Goal: Task Accomplishment & Management: Use online tool/utility

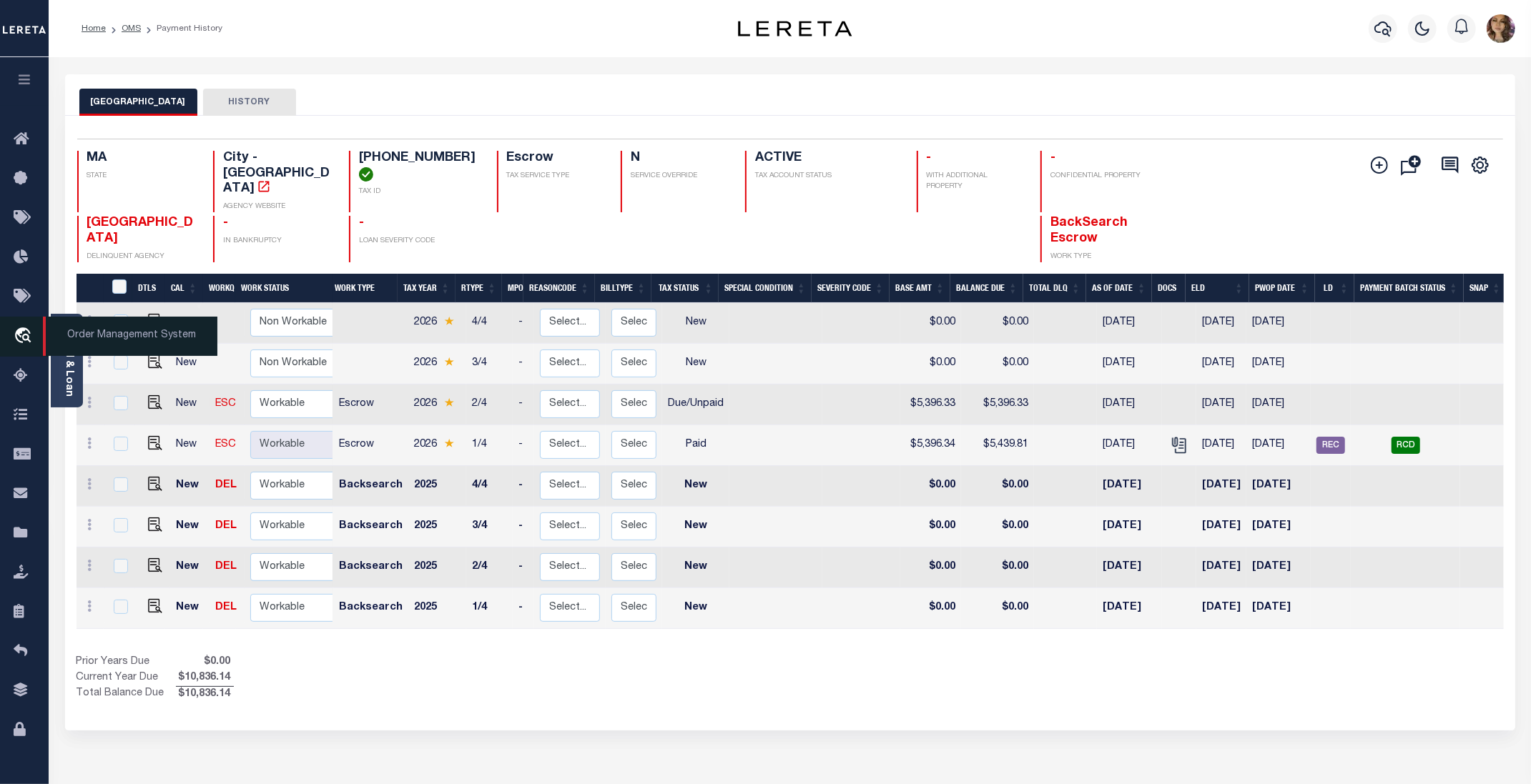
click at [112, 338] on span "Order Management System" at bounding box center [131, 336] width 175 height 39
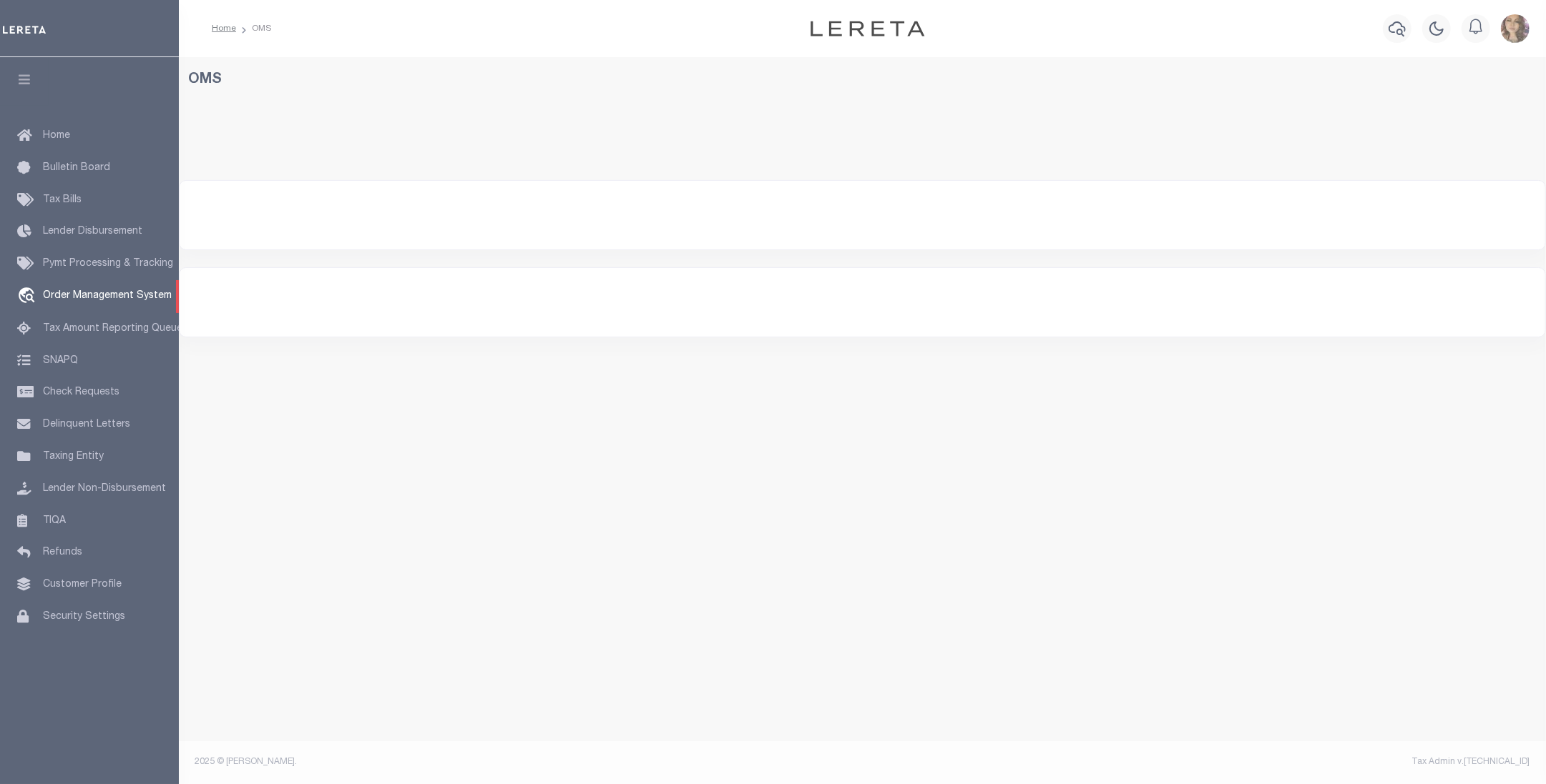
select select "200"
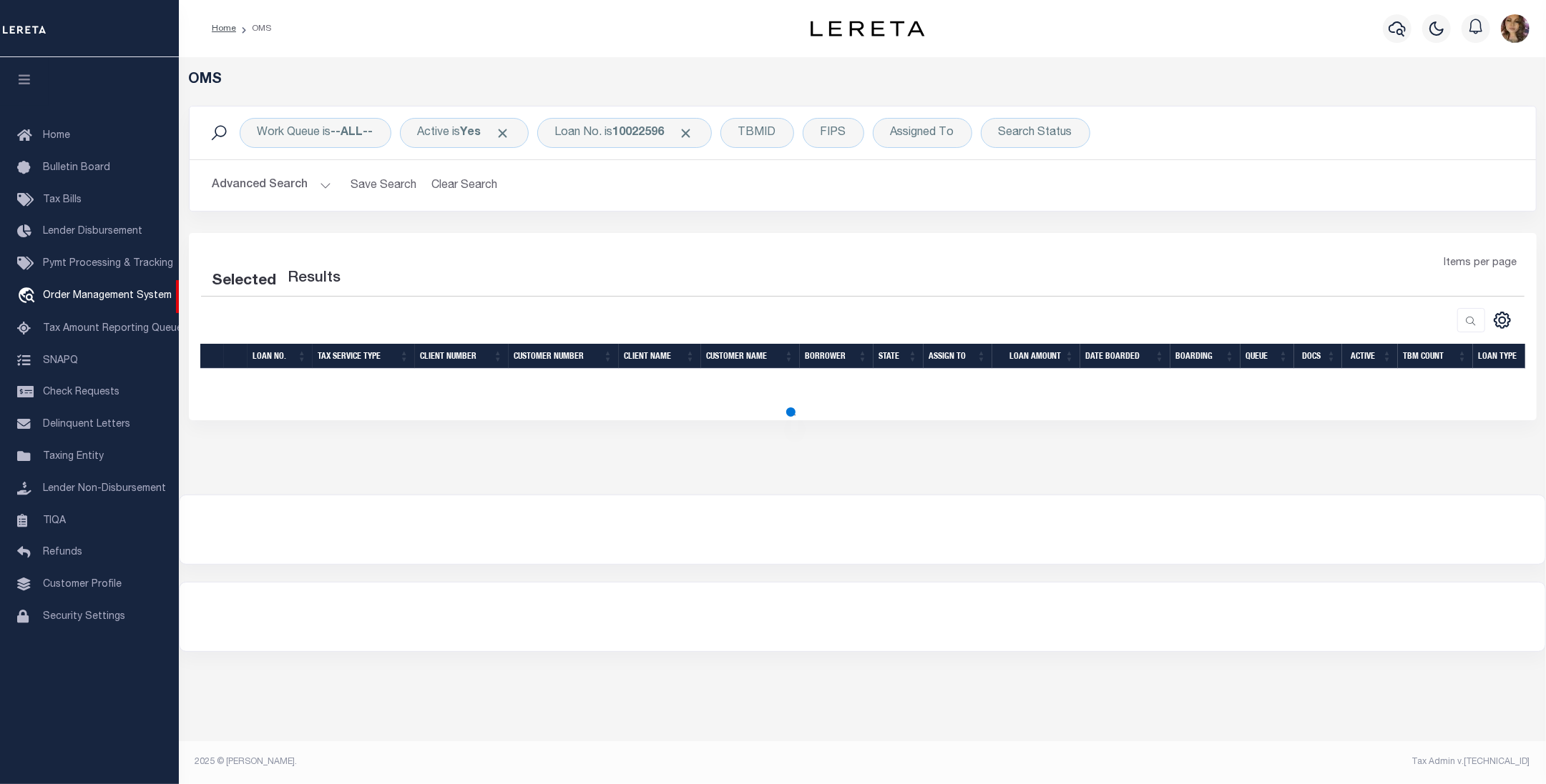
select select "200"
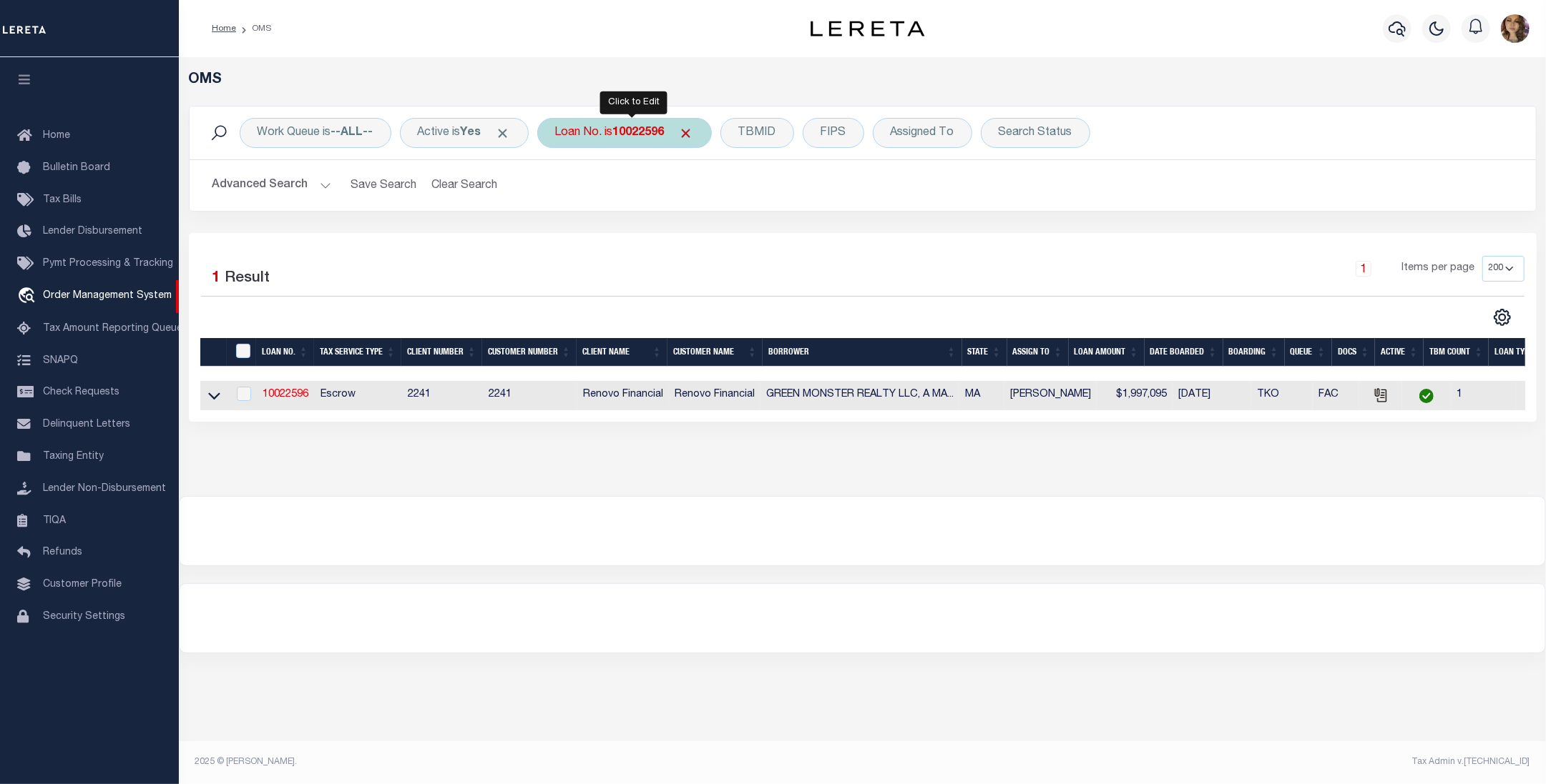
click at [647, 135] on b "10022596" at bounding box center [639, 132] width 52 height 11
type input "4308190004773"
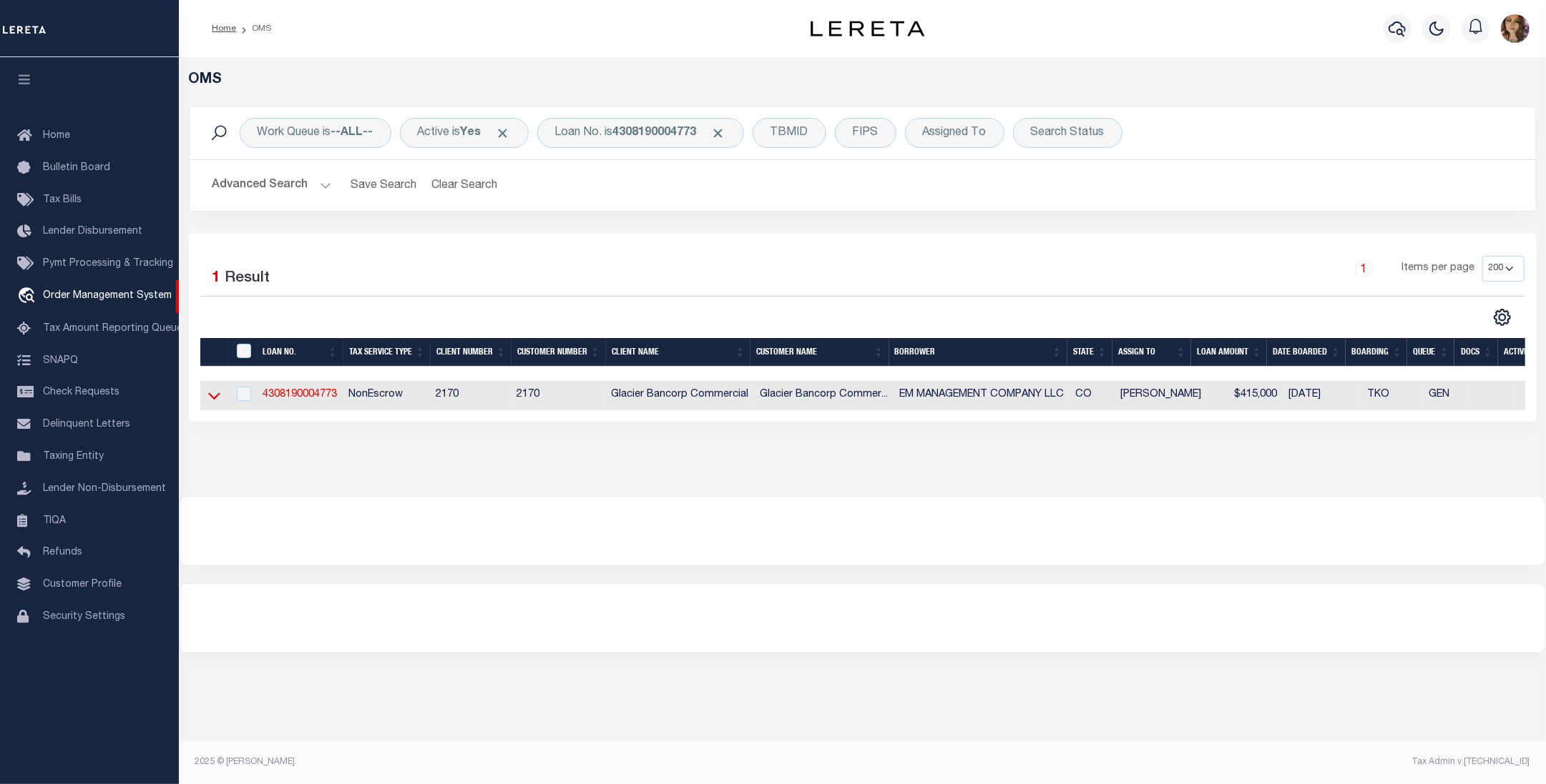
click at [215, 403] on icon at bounding box center [214, 396] width 12 height 15
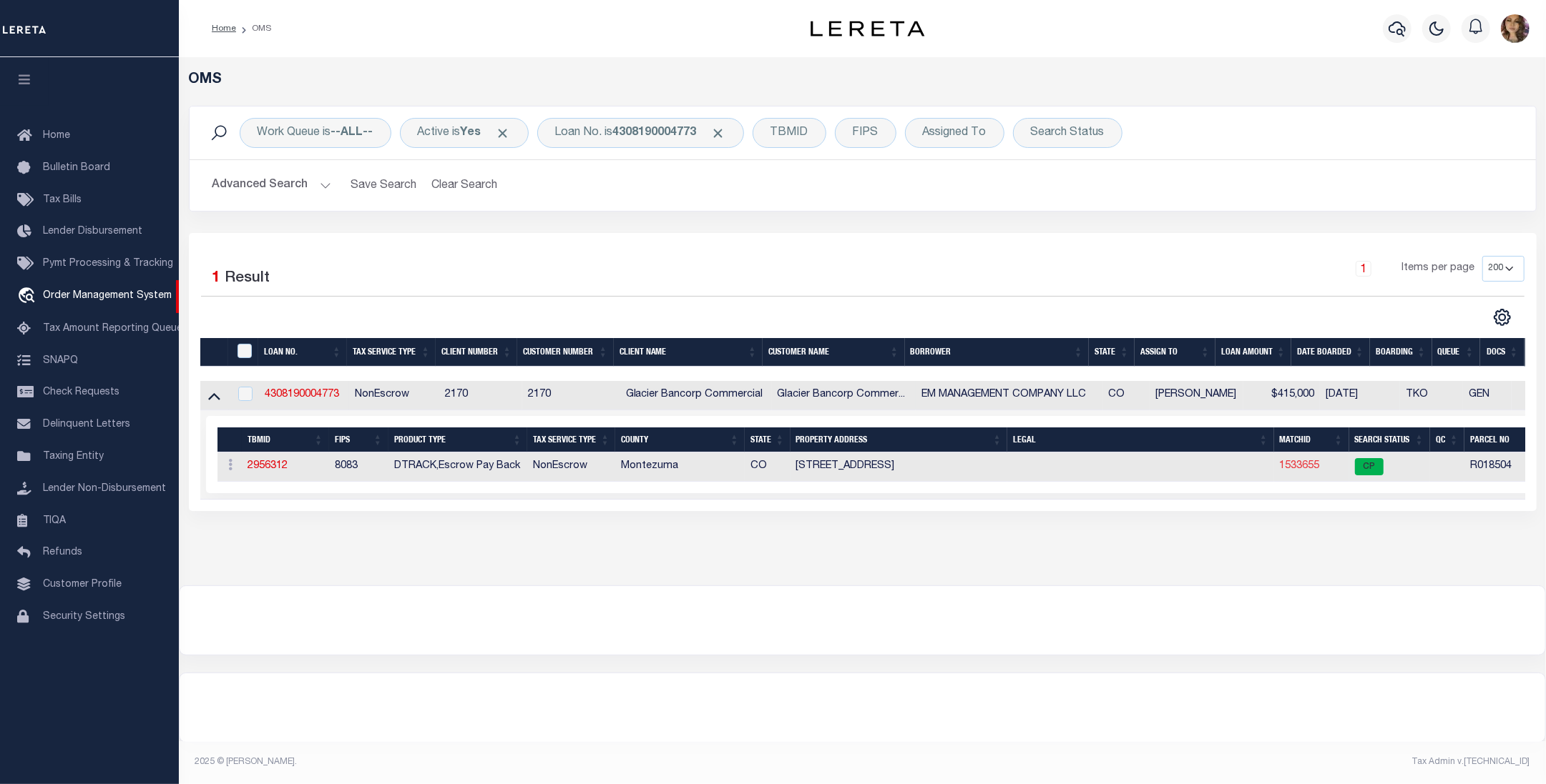
click at [1305, 469] on link "1533655" at bounding box center [1299, 466] width 40 height 10
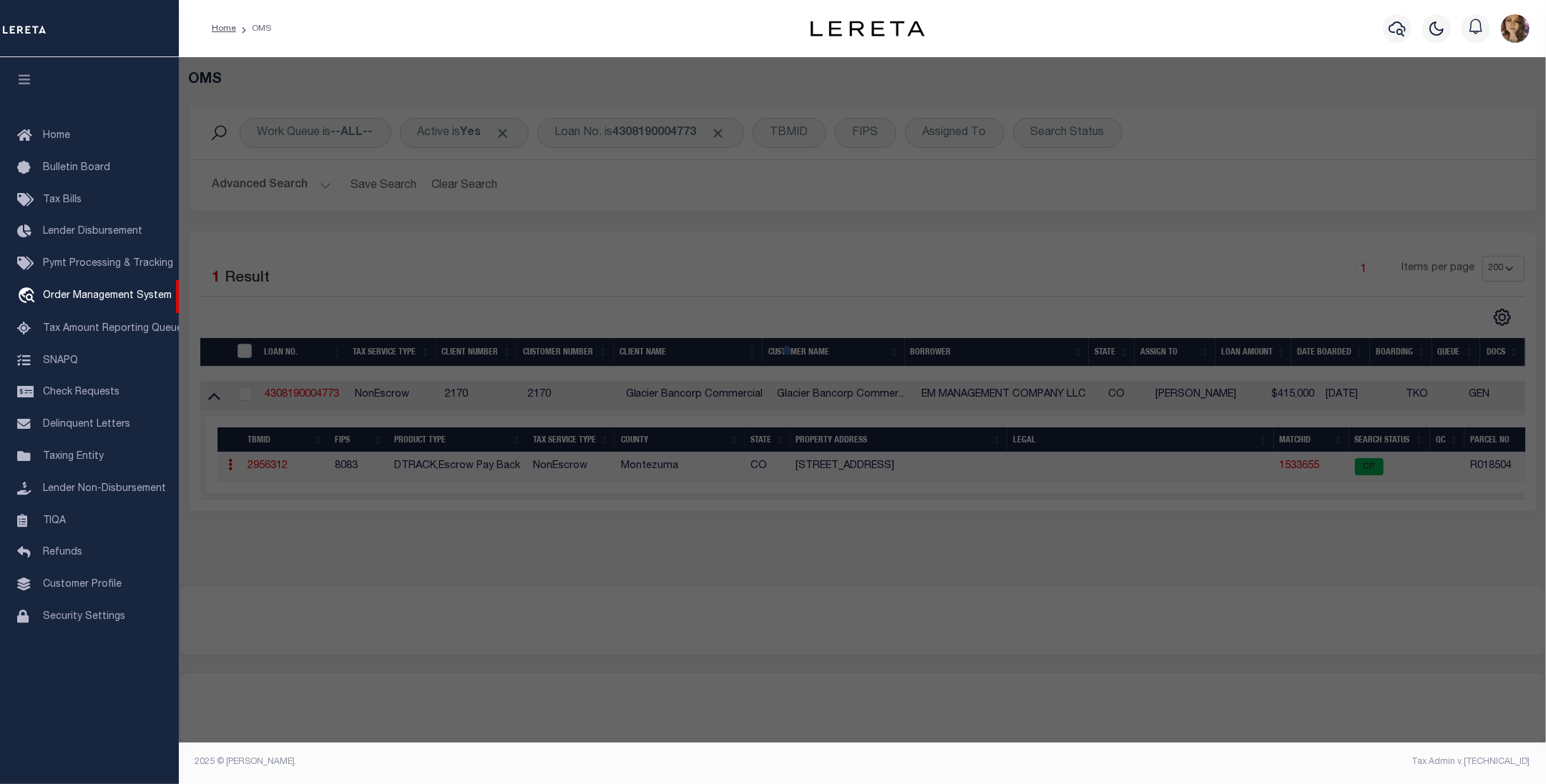
checkbox input "false"
select select "CP"
type input "EM MANAGEMENT CO LLC"
select select
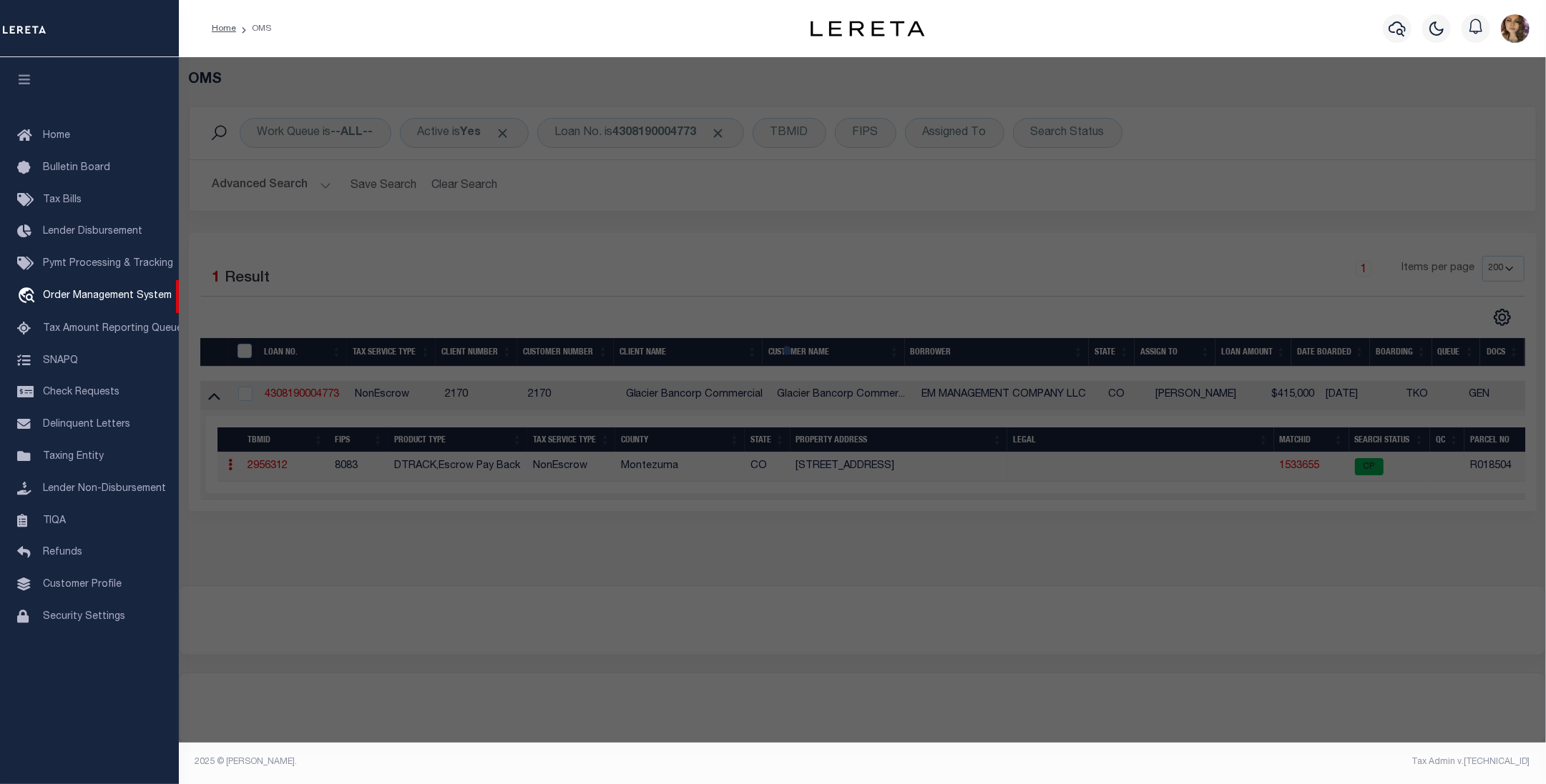
type input "862 W GRAND AVE"
checkbox input "false"
type input "CO"
type textarea "[GEOGRAPHIC_DATA]: 1 0.22AC"
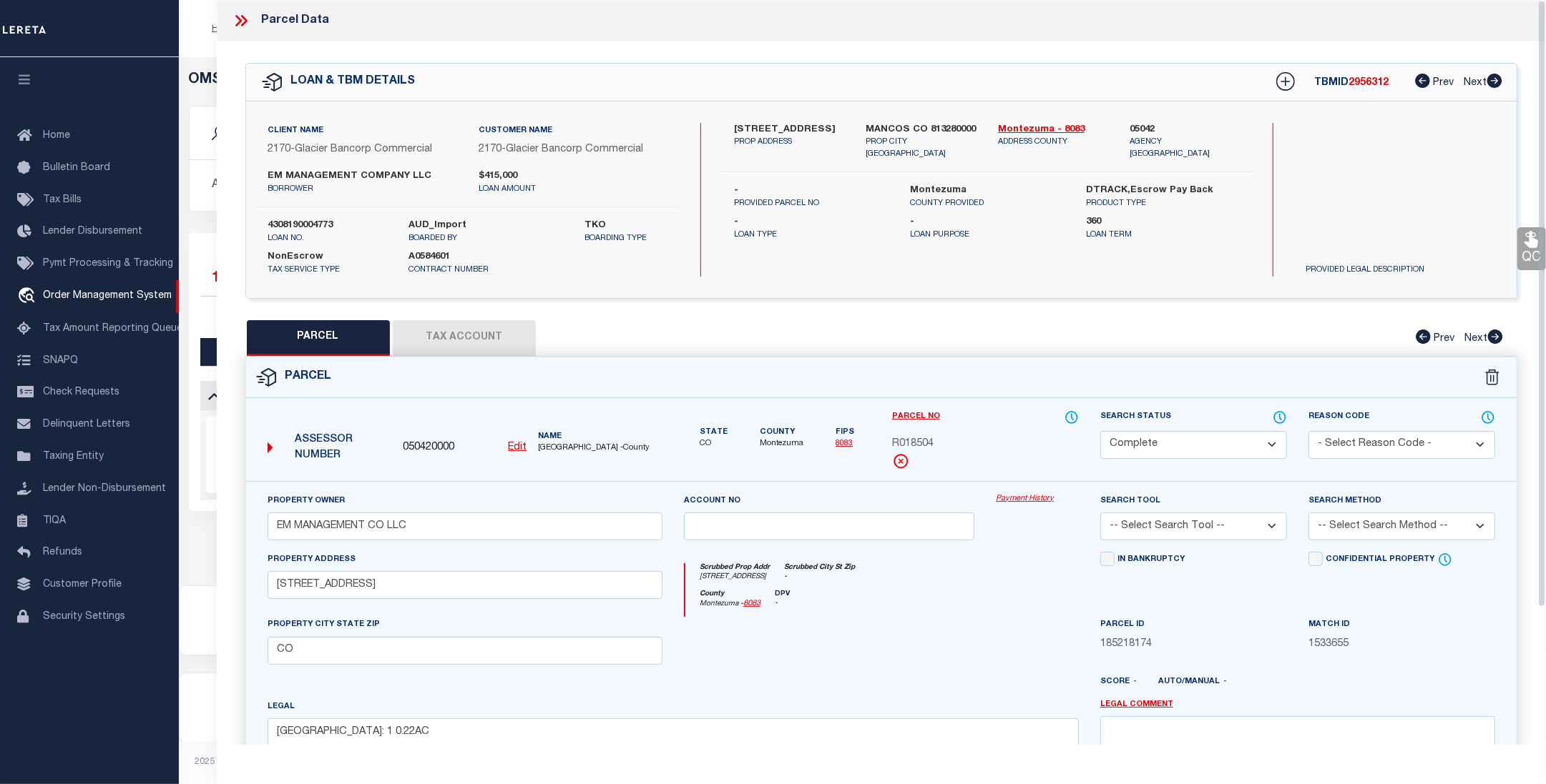
click at [1041, 502] on link "Payment History" at bounding box center [1037, 499] width 83 height 12
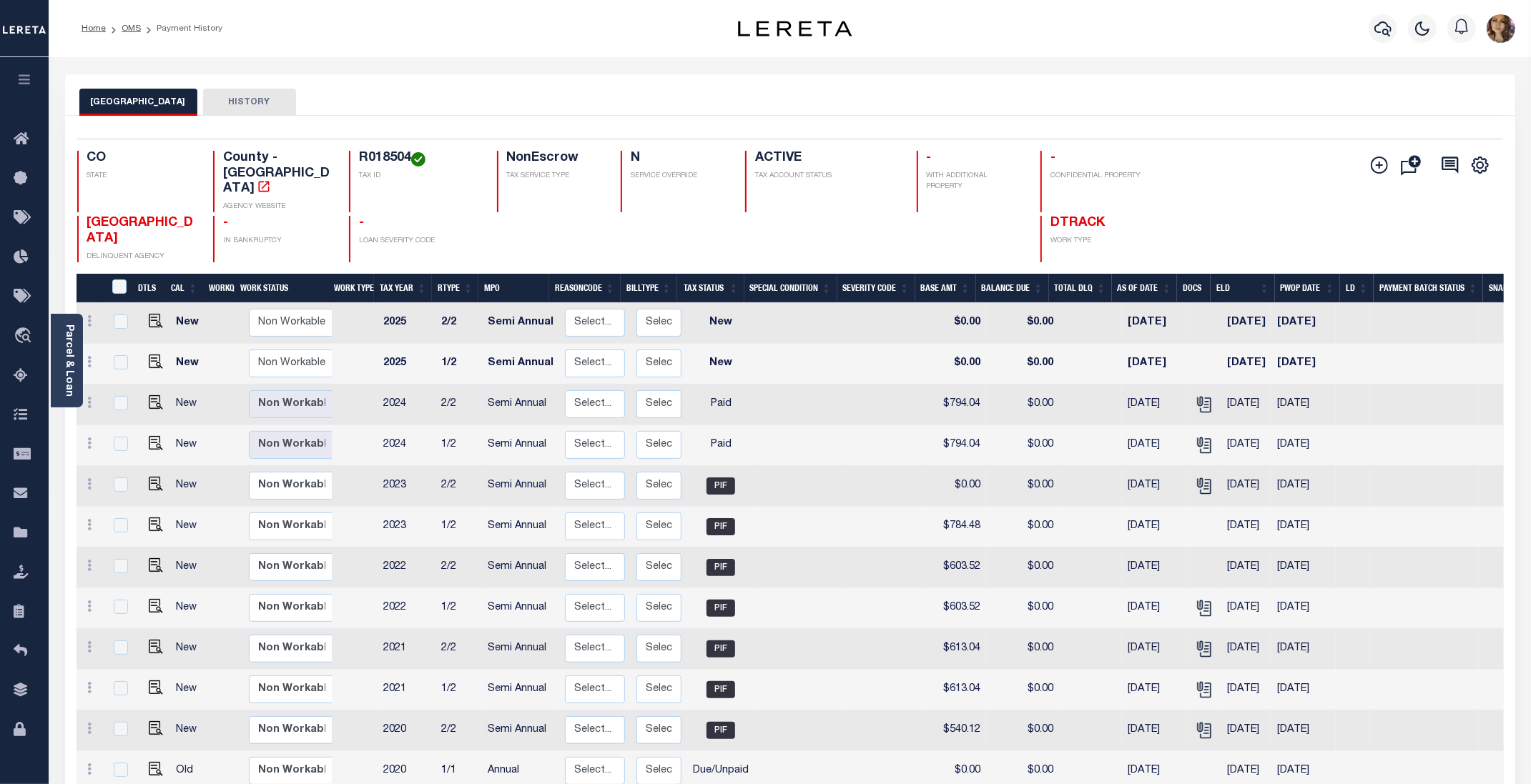
click at [384, 154] on h4 "R018504" at bounding box center [419, 158] width 121 height 16
copy h4 "R018504"
click at [1078, 81] on div "MONTEZUMA COUNTY HISTORY" at bounding box center [790, 95] width 1450 height 42
click at [109, 343] on span "Order Management System" at bounding box center [131, 336] width 175 height 39
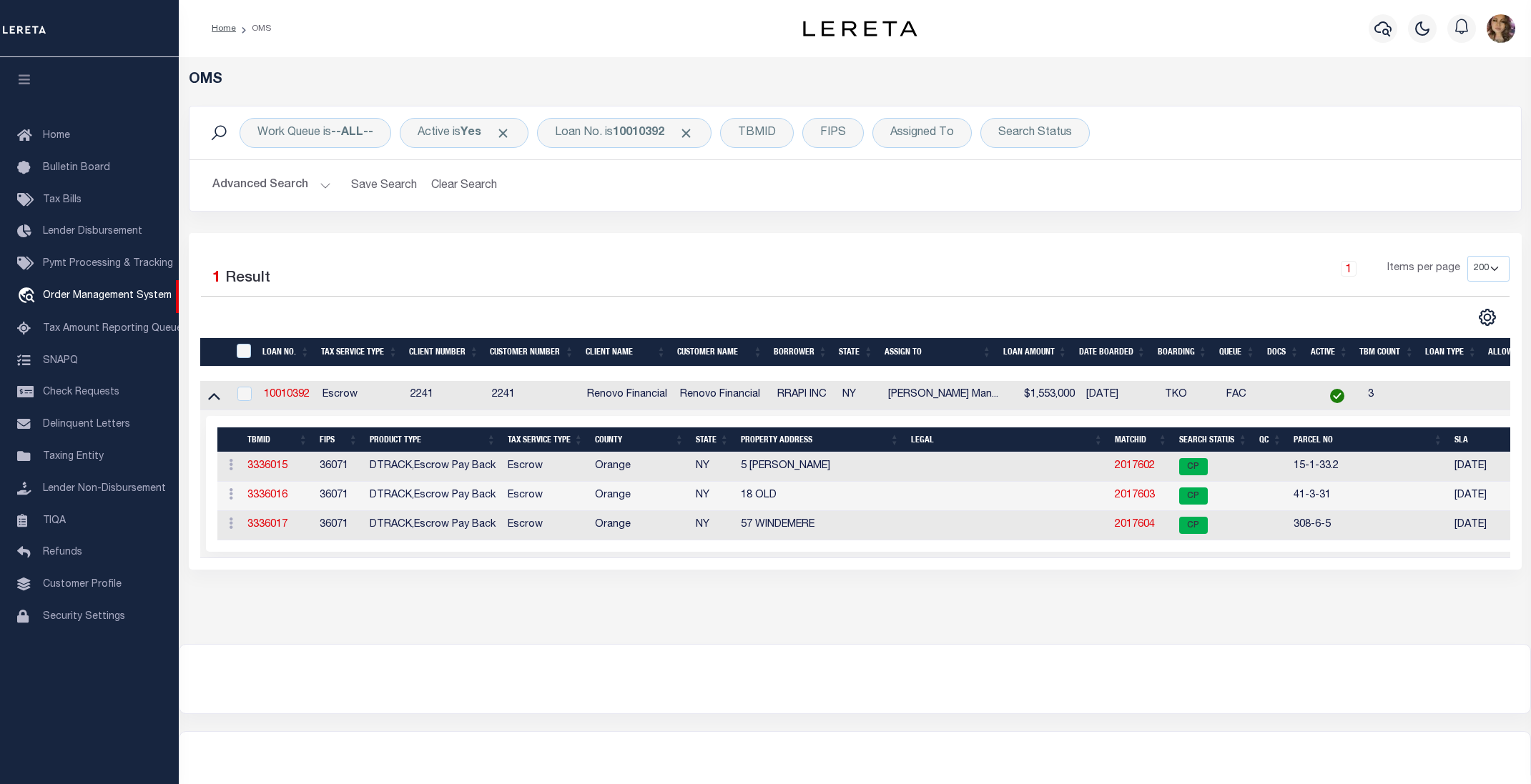
select select "200"
click at [596, 125] on div "Loan No. is 10010392" at bounding box center [624, 132] width 175 height 30
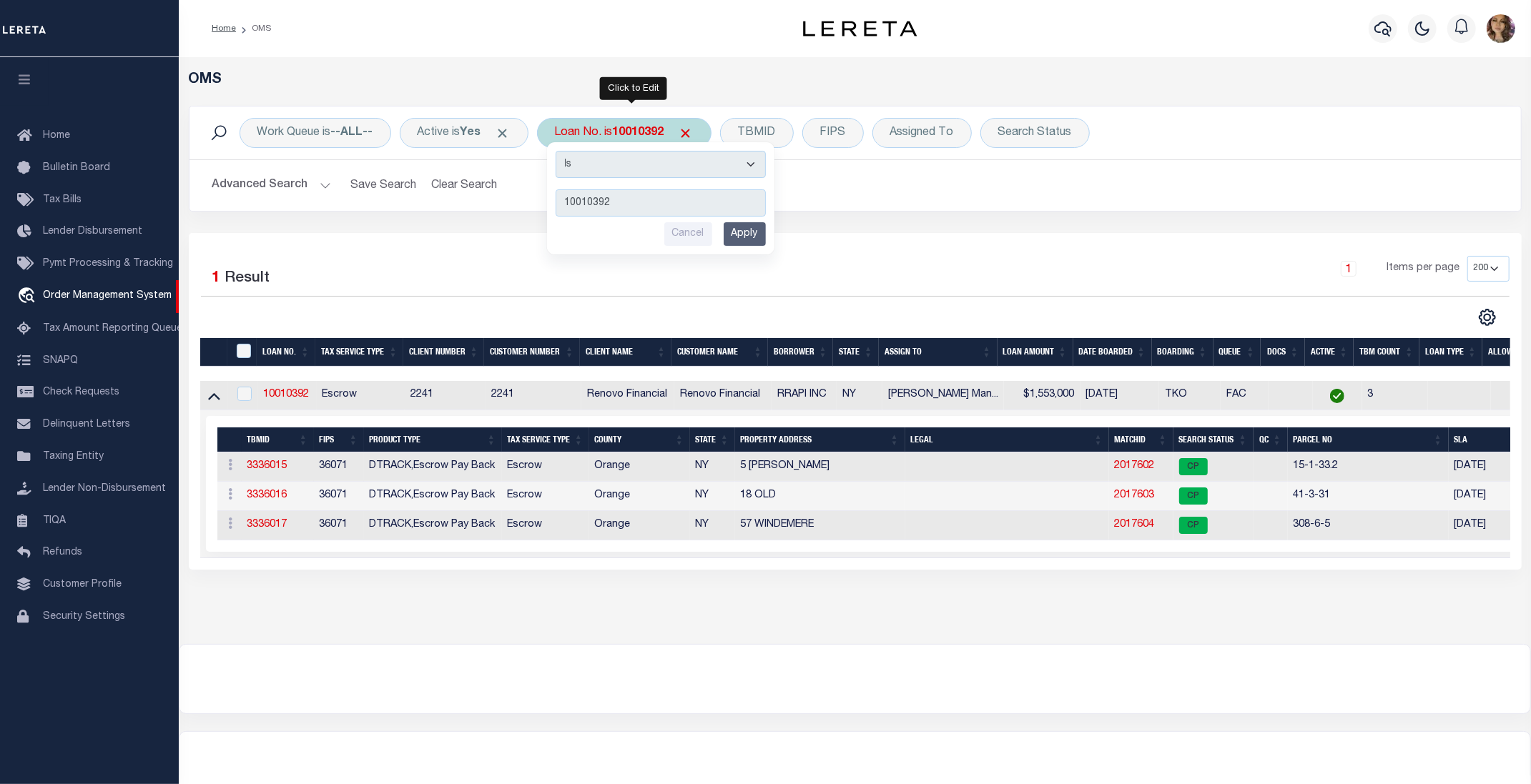
type input "3924"
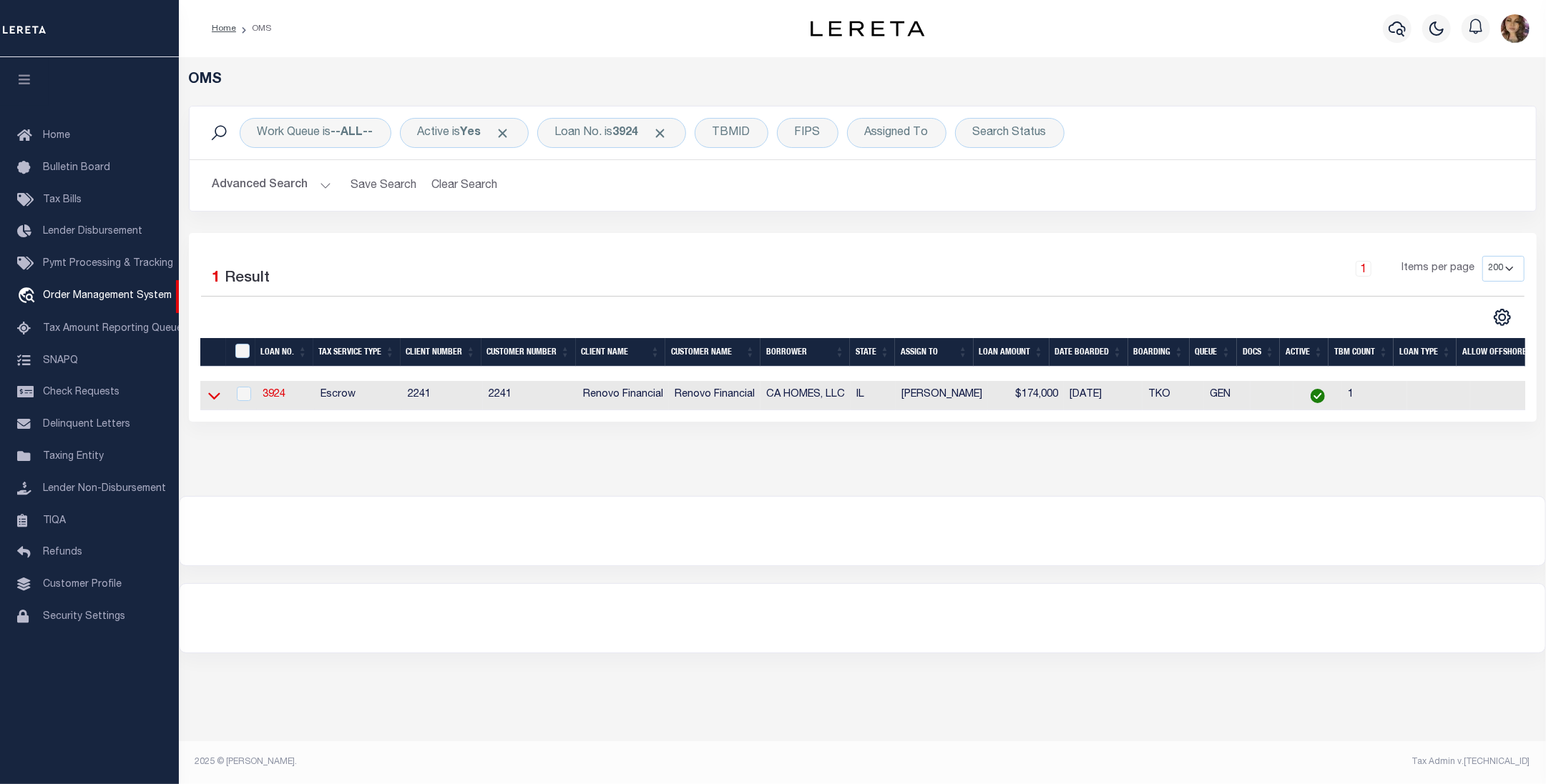
click at [213, 400] on icon at bounding box center [214, 397] width 12 height 7
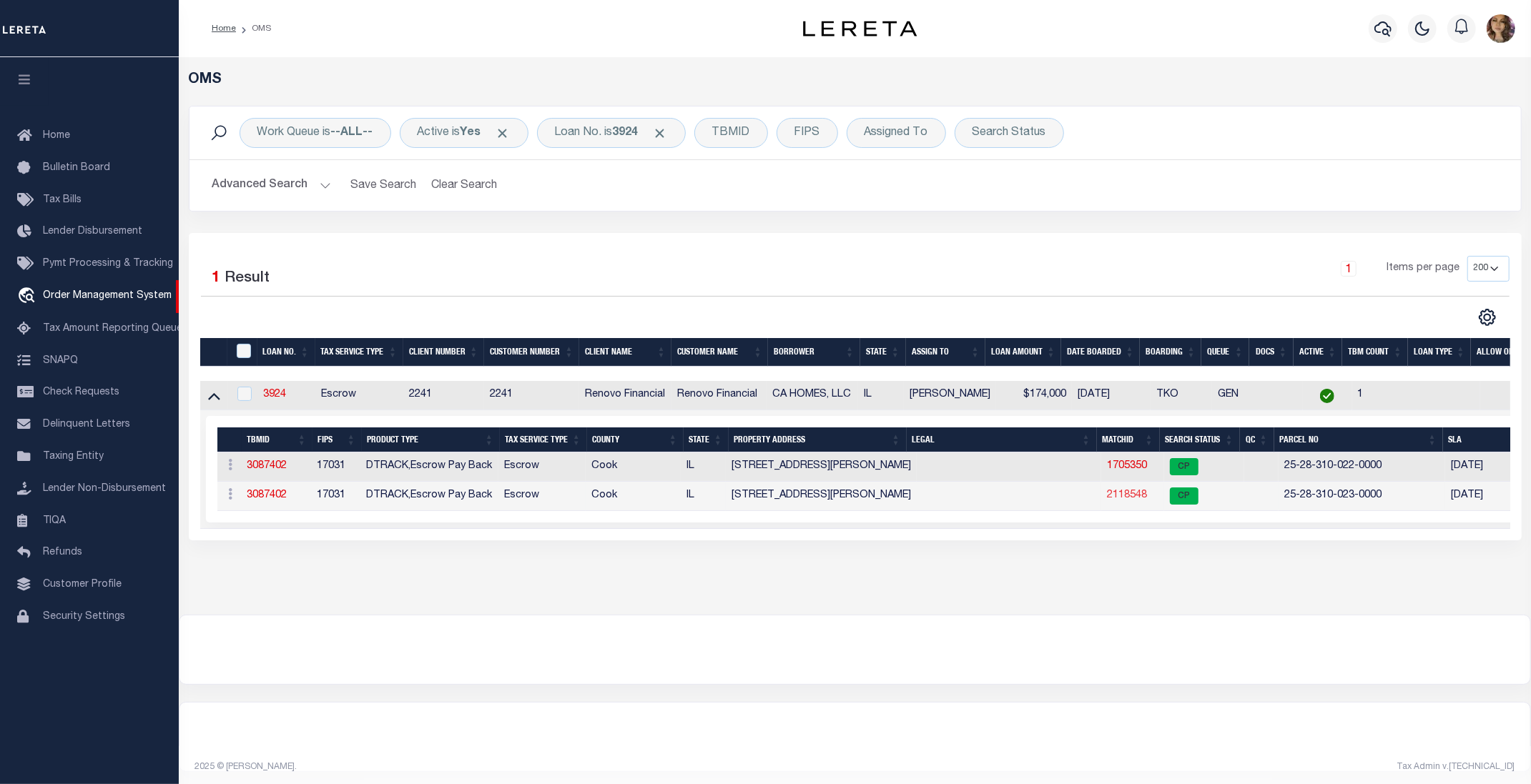
click at [1126, 500] on link "2118548" at bounding box center [1127, 496] width 40 height 10
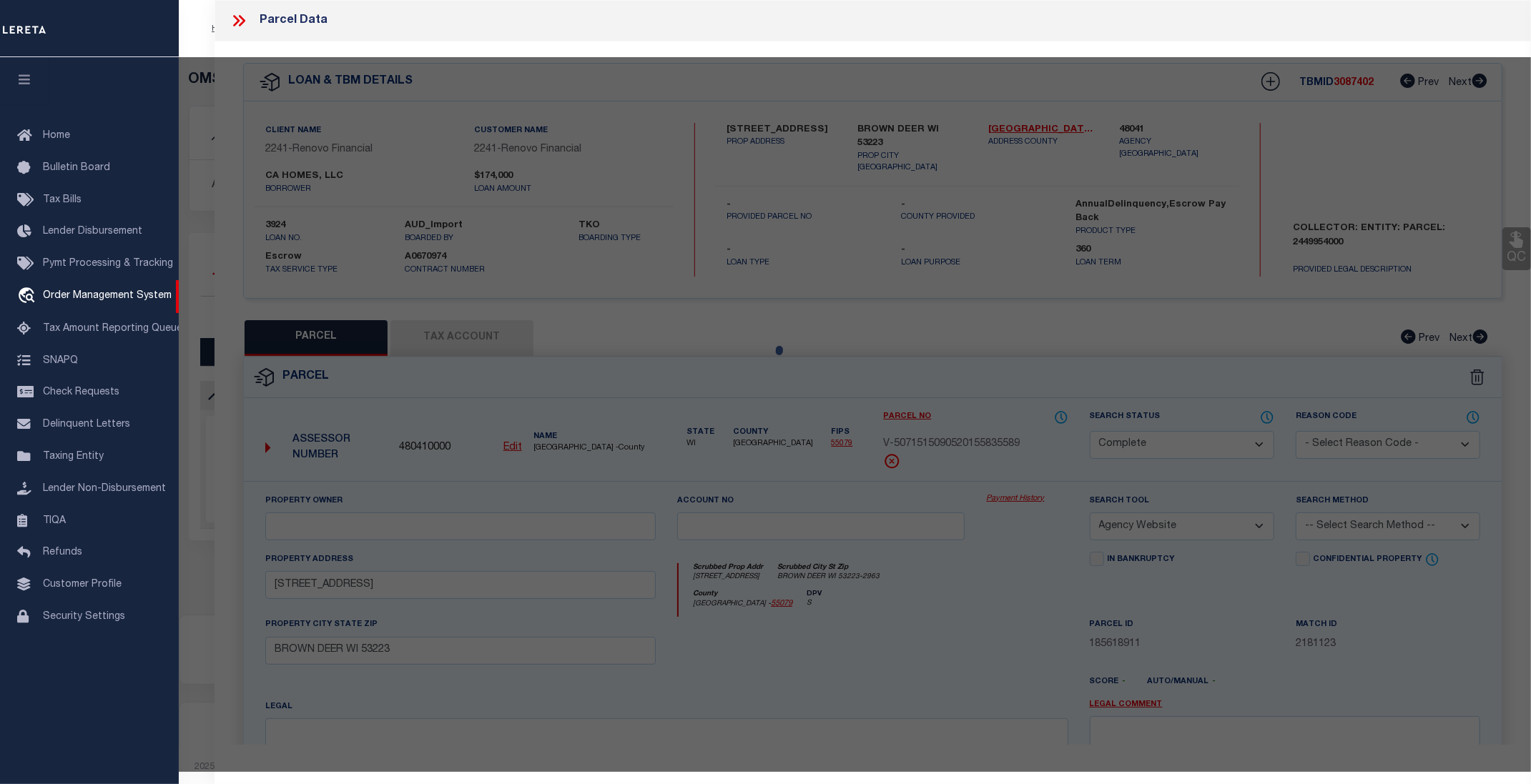
select select "AS"
select select
checkbox input "false"
select select "CP"
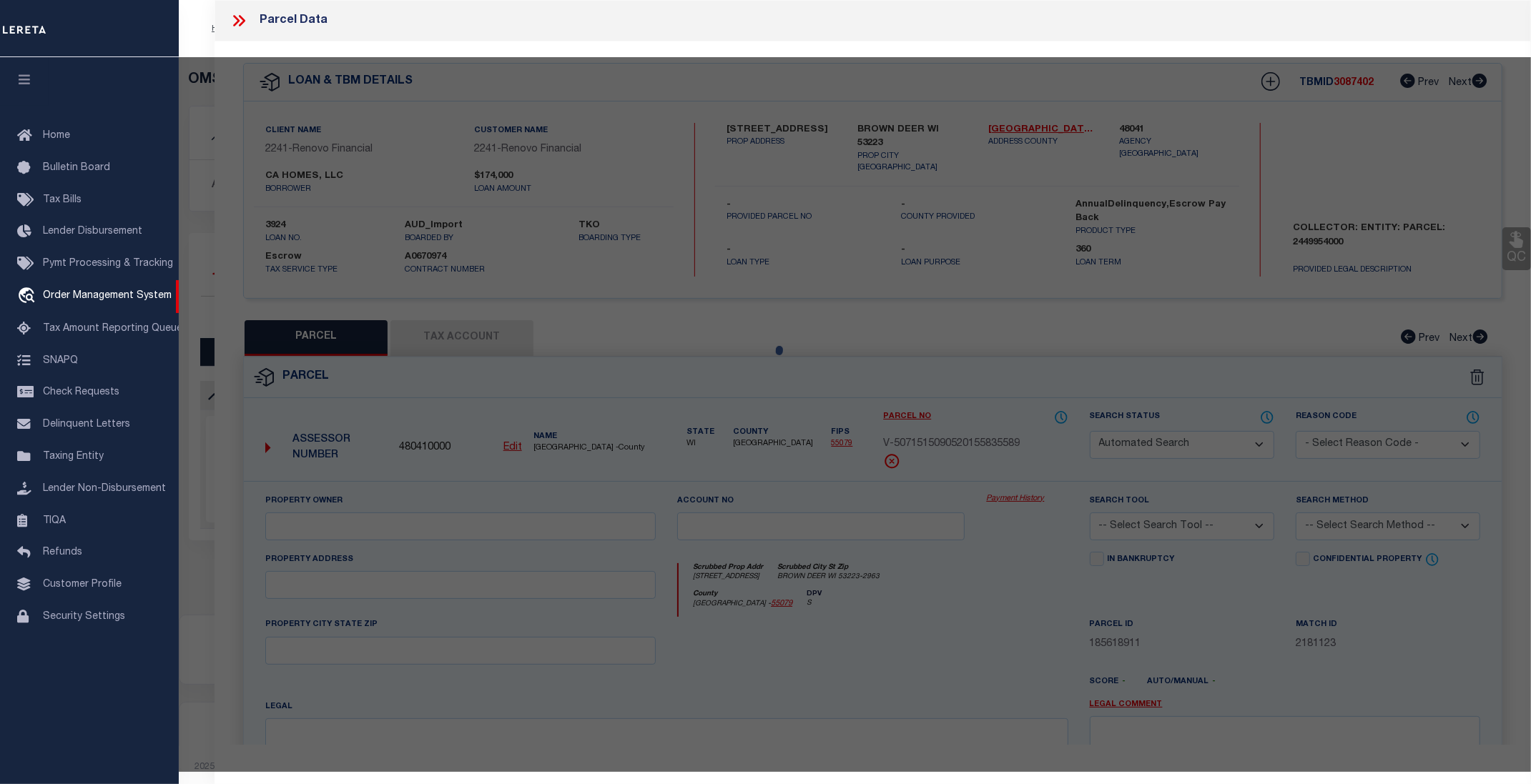
type input "OGUNDIPE WILLA M"
select select
type input "12402 S LOWE AVE"
checkbox input "false"
type input "CHICAGO, IL 60628-7037"
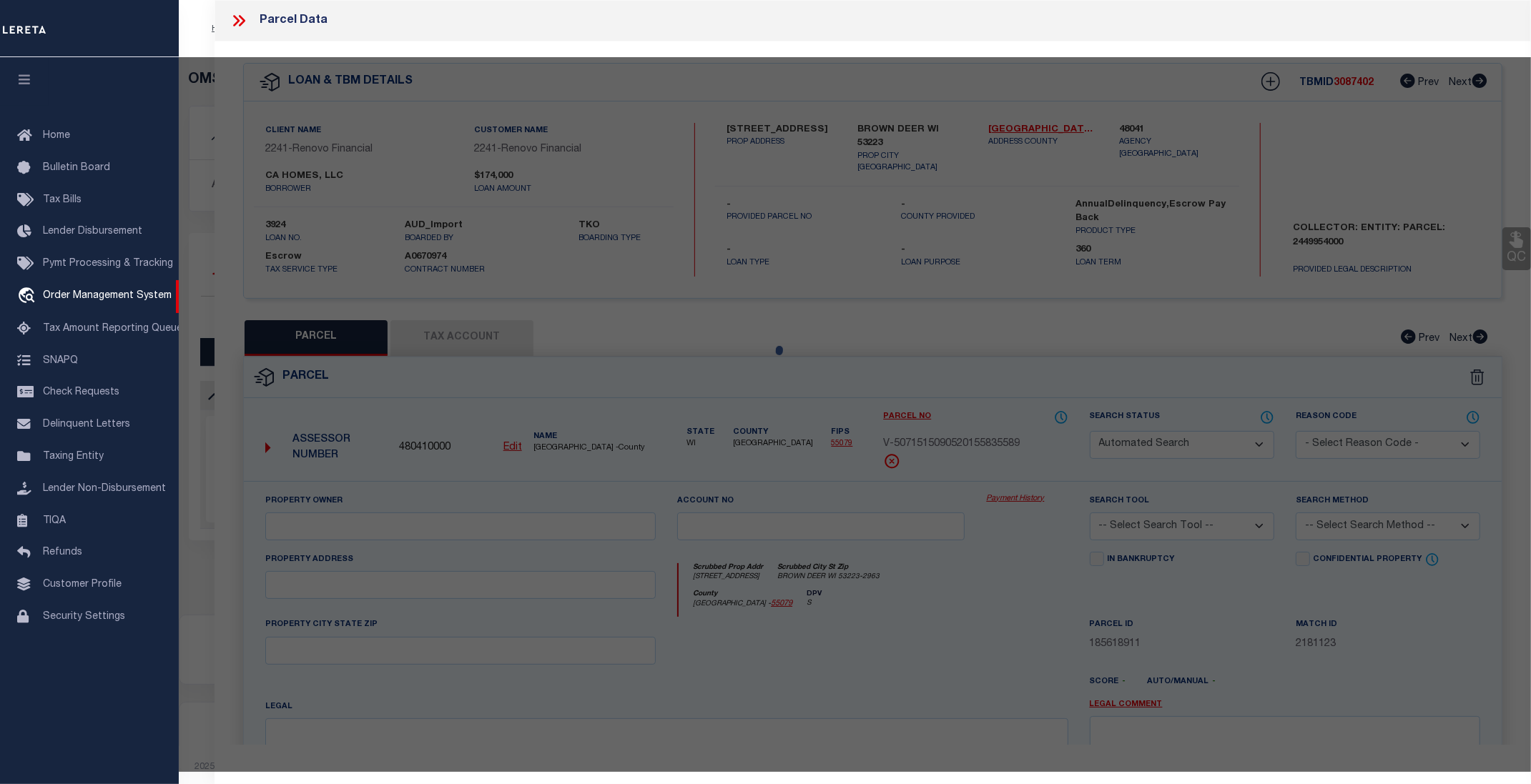
type textarea "Census Tract / Block: 5305.03 / 2 Township-Range-Sect: 37-14-28"
type textarea "Spoke with tax department state 2022 tax year was SOLD – redemption bill for th…"
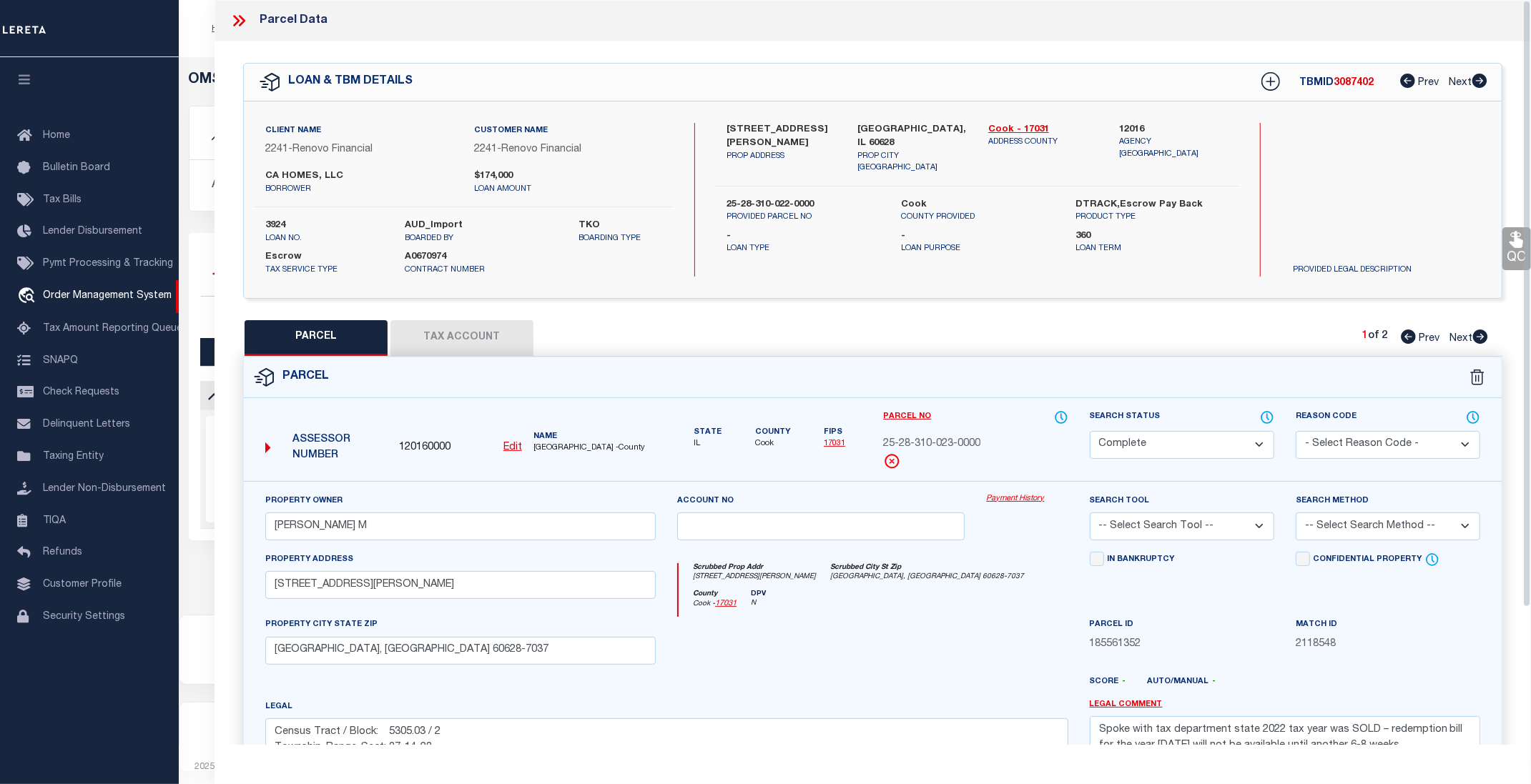
click at [1008, 496] on link "Payment History" at bounding box center [1027, 499] width 81 height 12
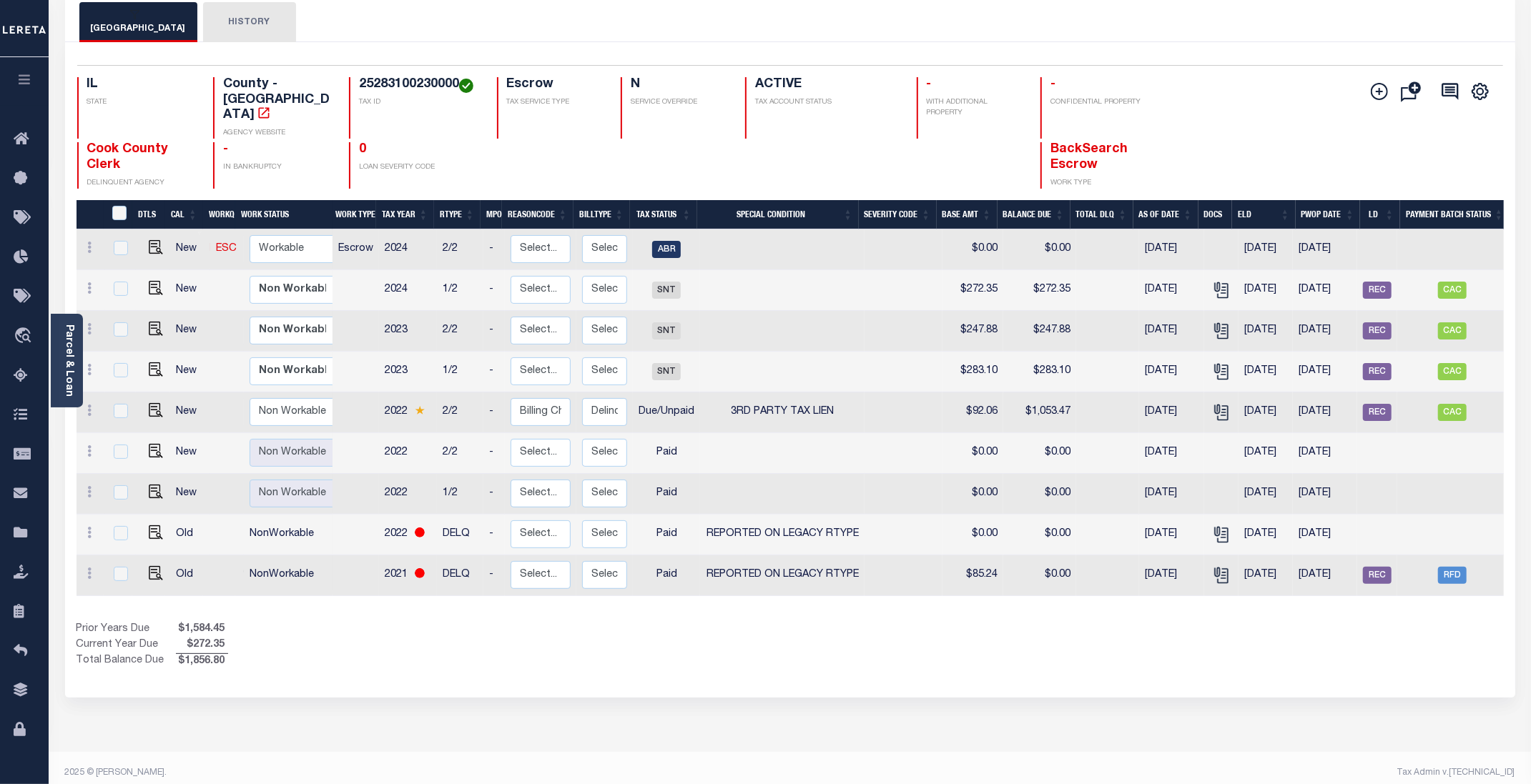
scroll to position [102, 0]
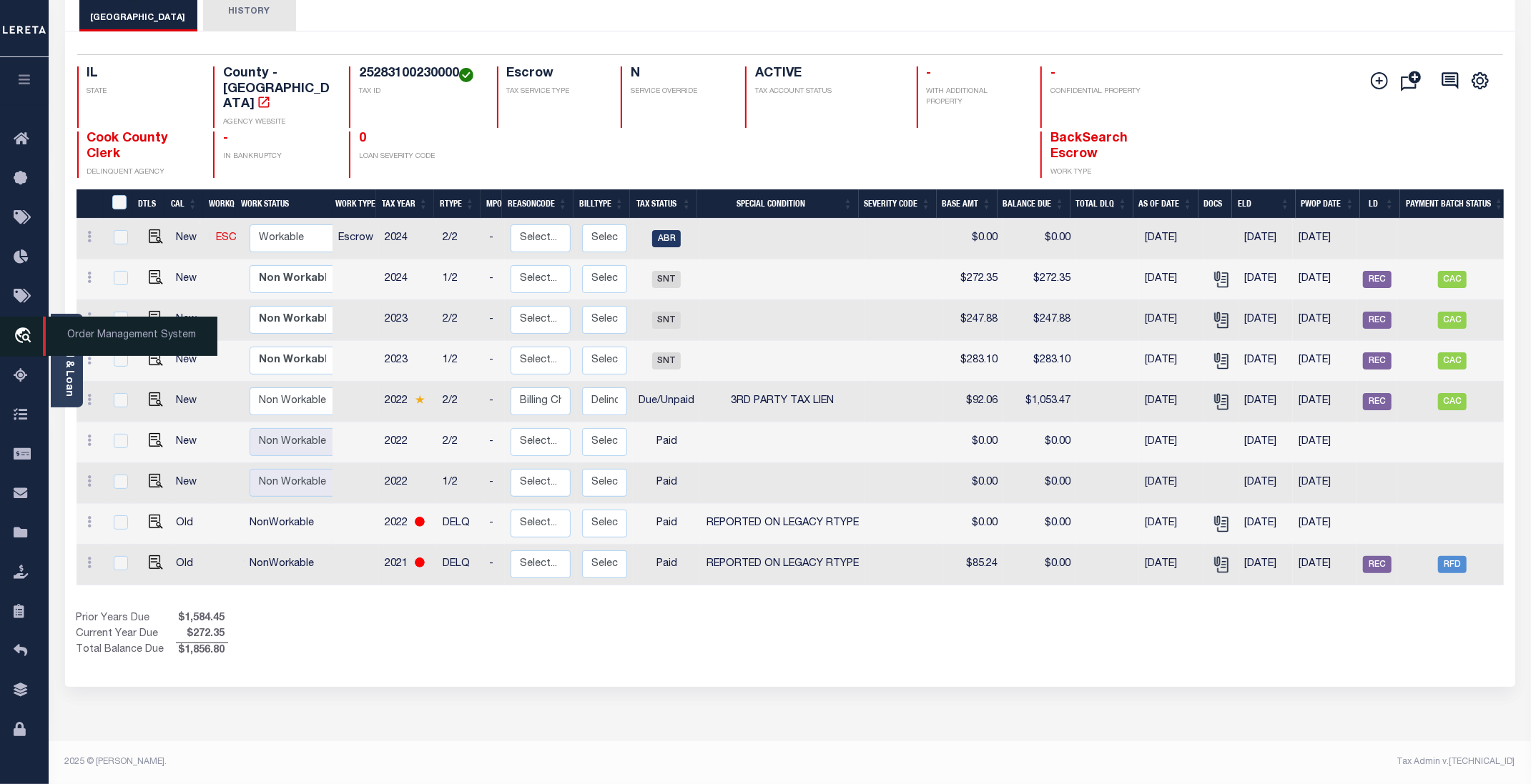
click at [92, 336] on span "Order Management System" at bounding box center [131, 336] width 175 height 39
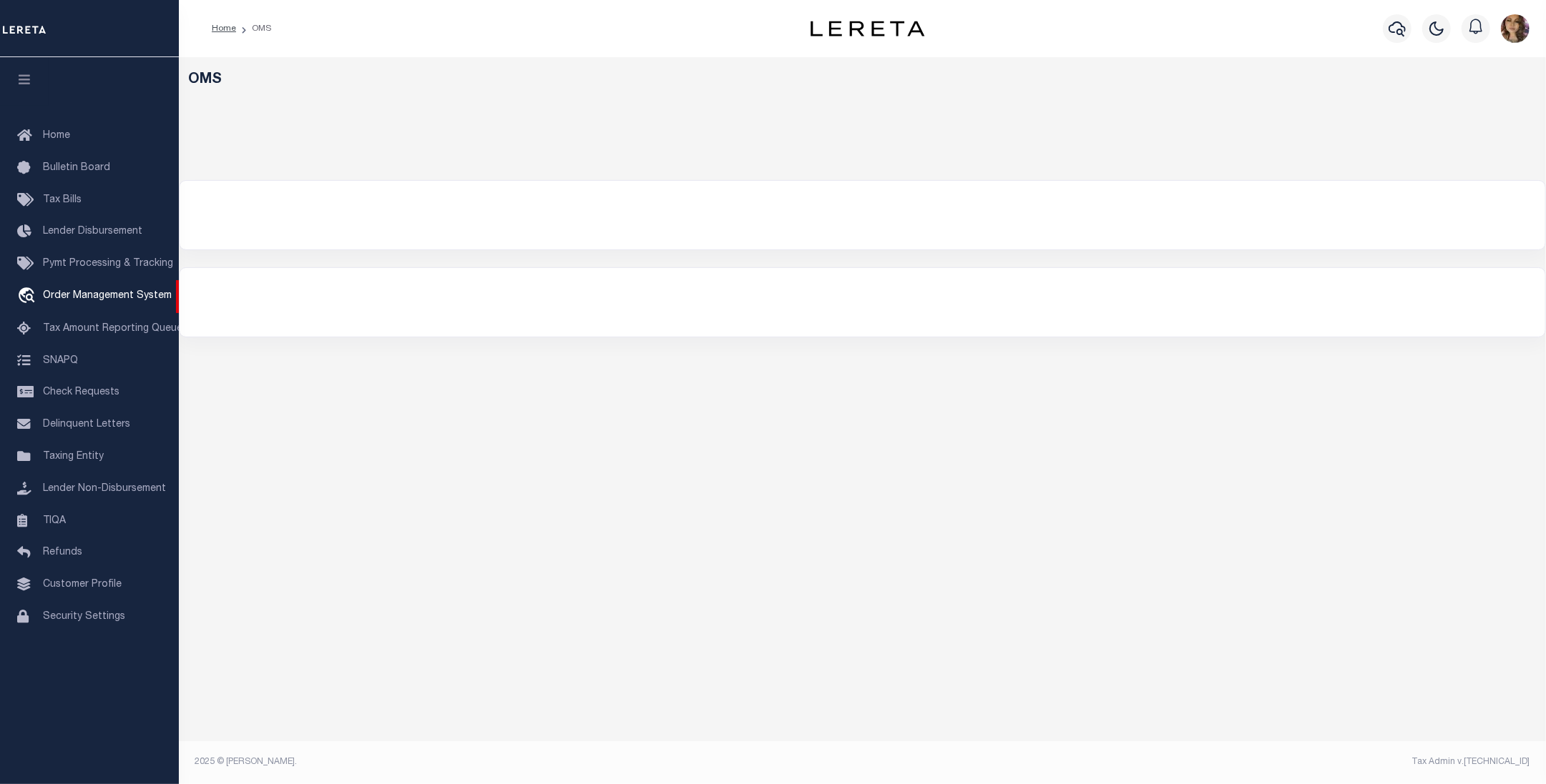
select select "200"
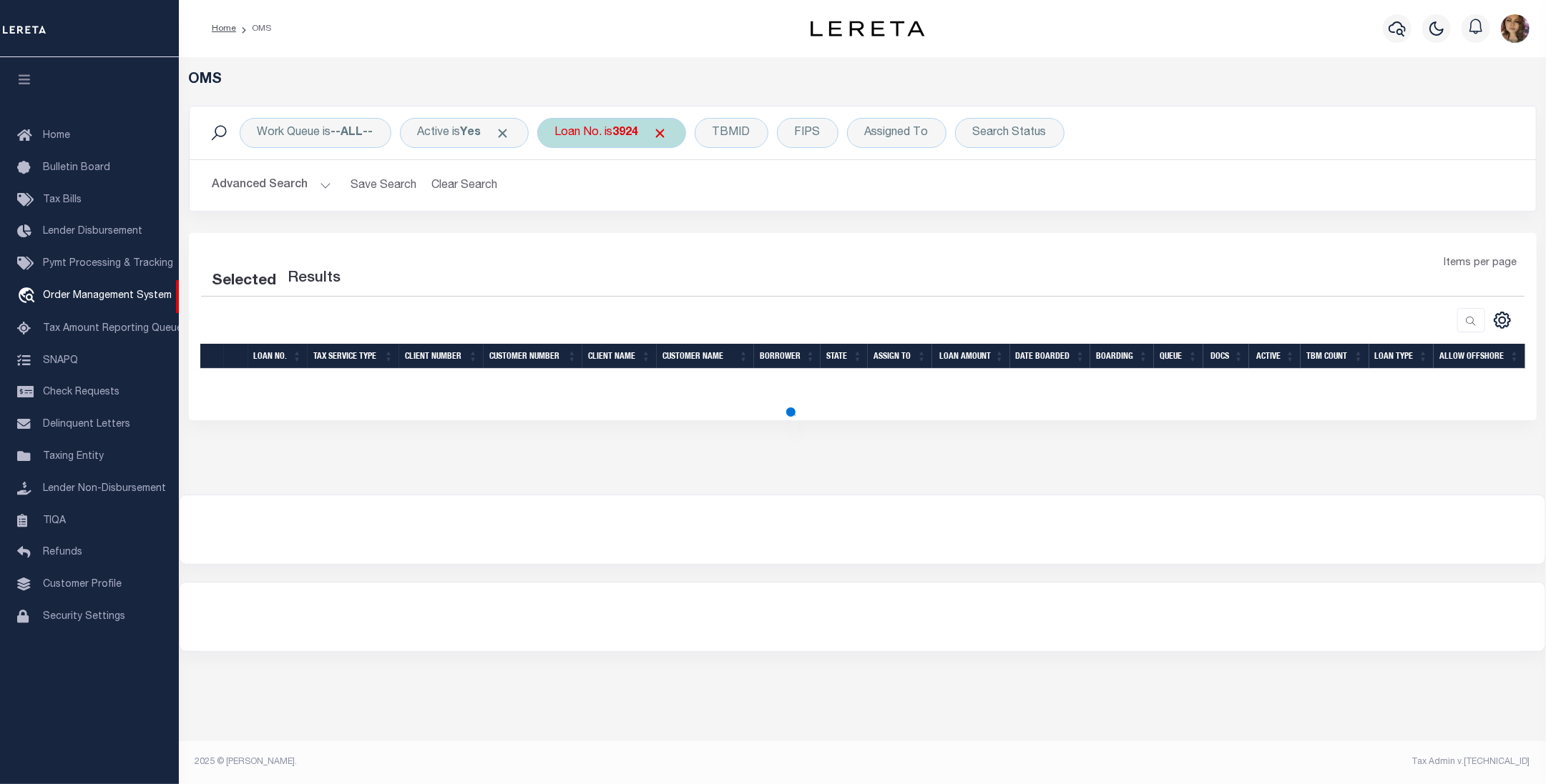
select select "200"
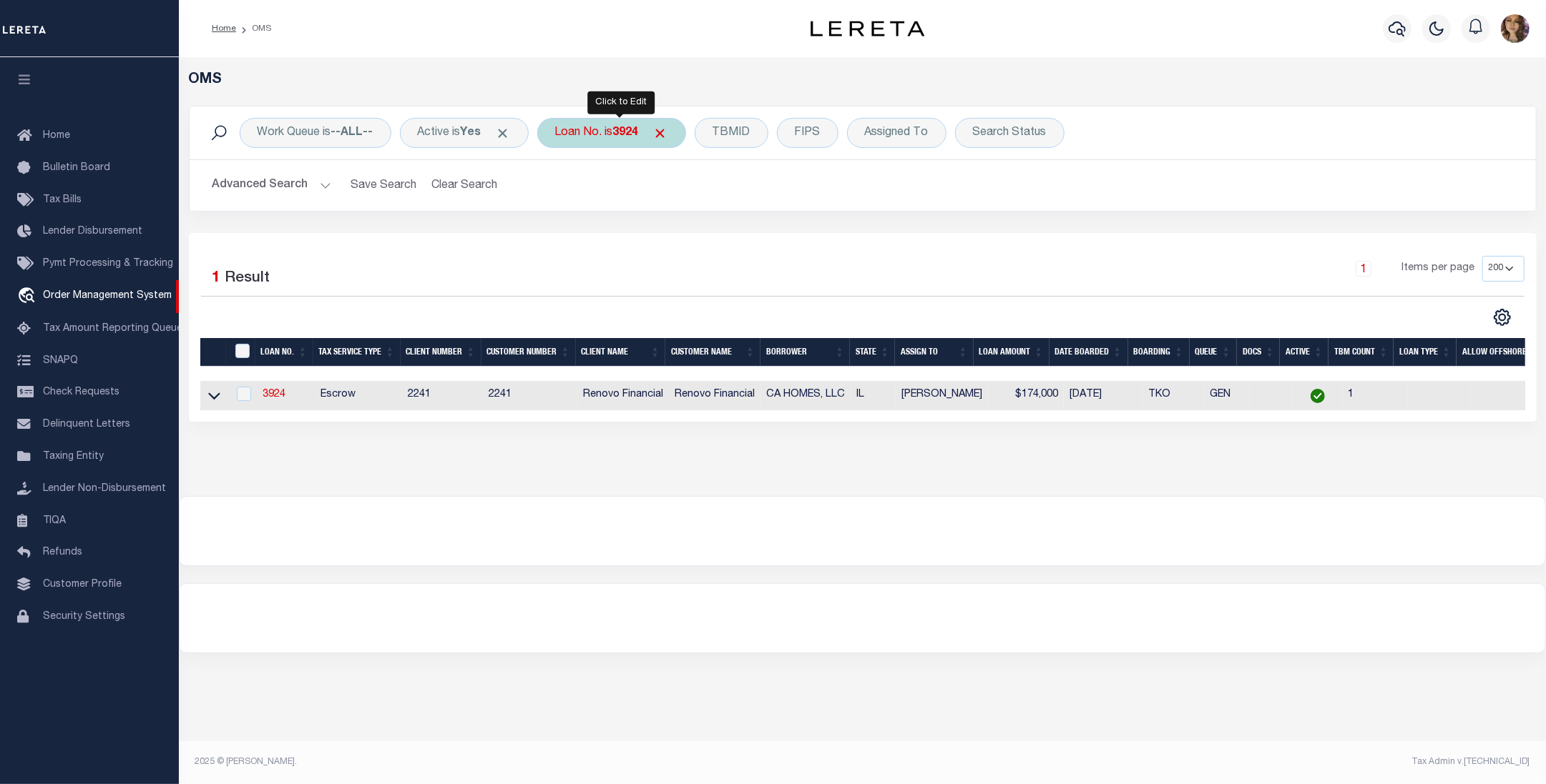
click at [601, 133] on div "Loan No. is 3924" at bounding box center [611, 132] width 148 height 30
type input "10021617"
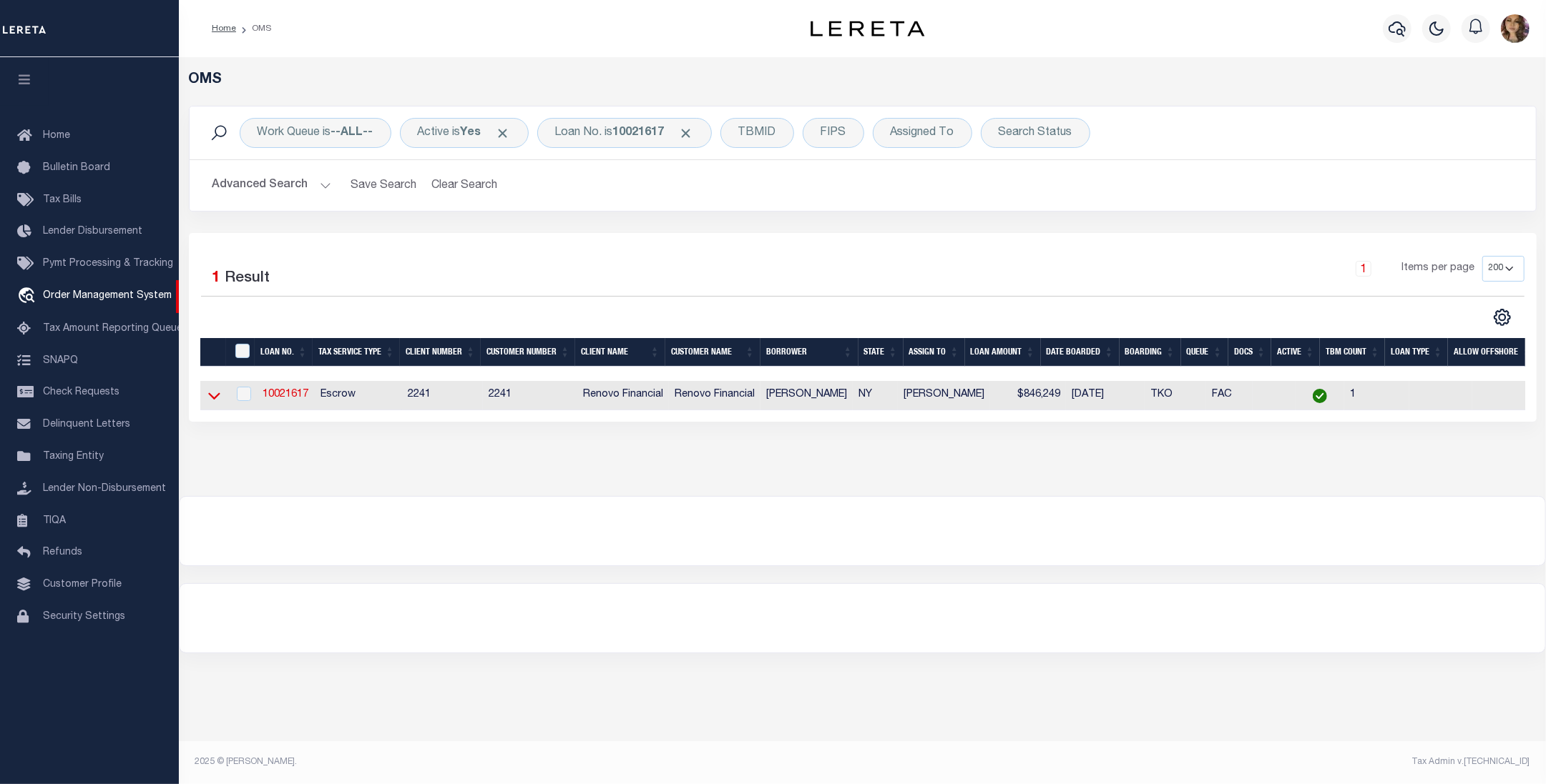
click at [215, 399] on icon at bounding box center [214, 396] width 12 height 15
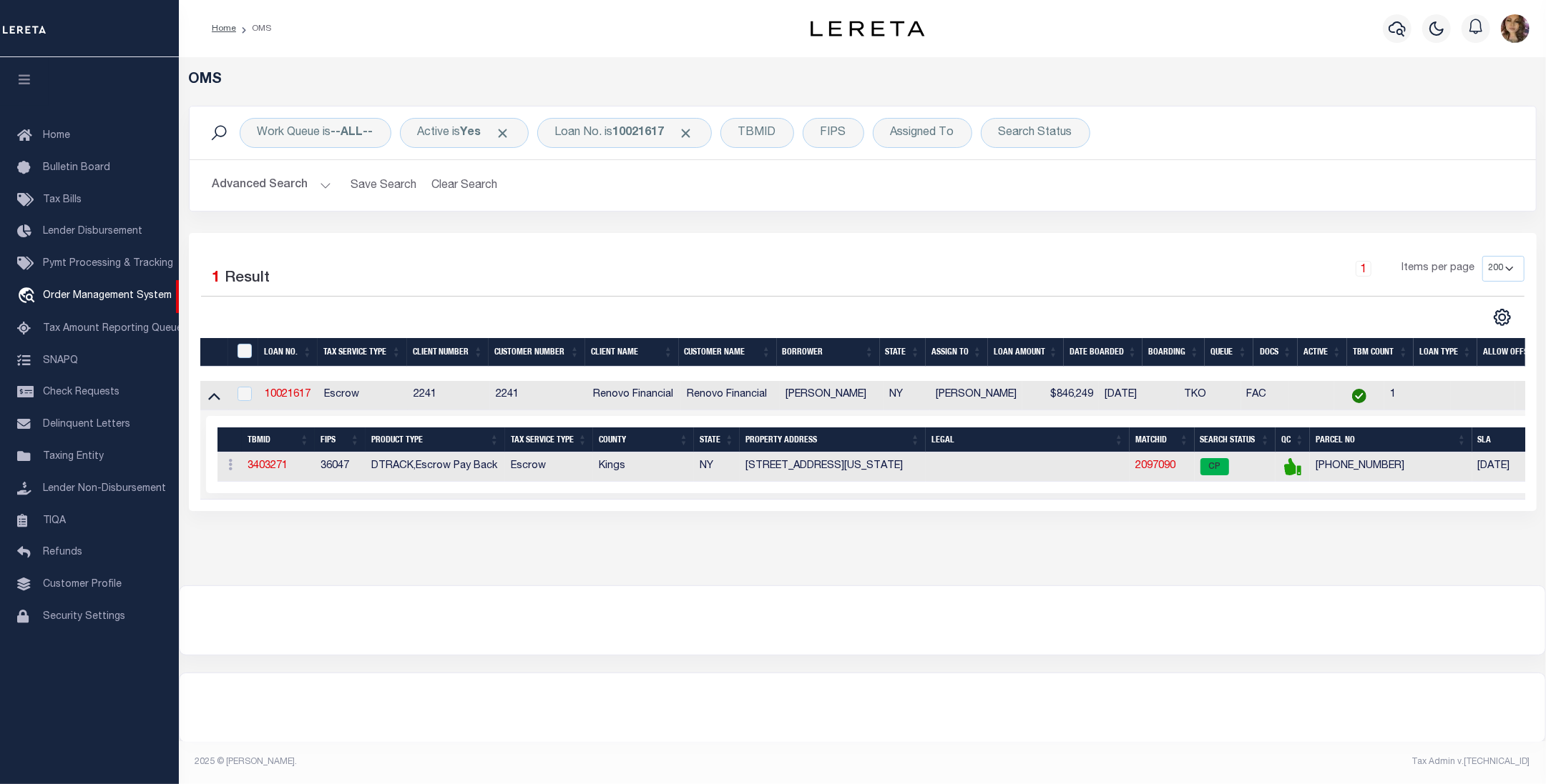
click at [828, 627] on div at bounding box center [862, 620] width 1365 height 69
click at [284, 395] on link "10021617" at bounding box center [287, 395] width 46 height 10
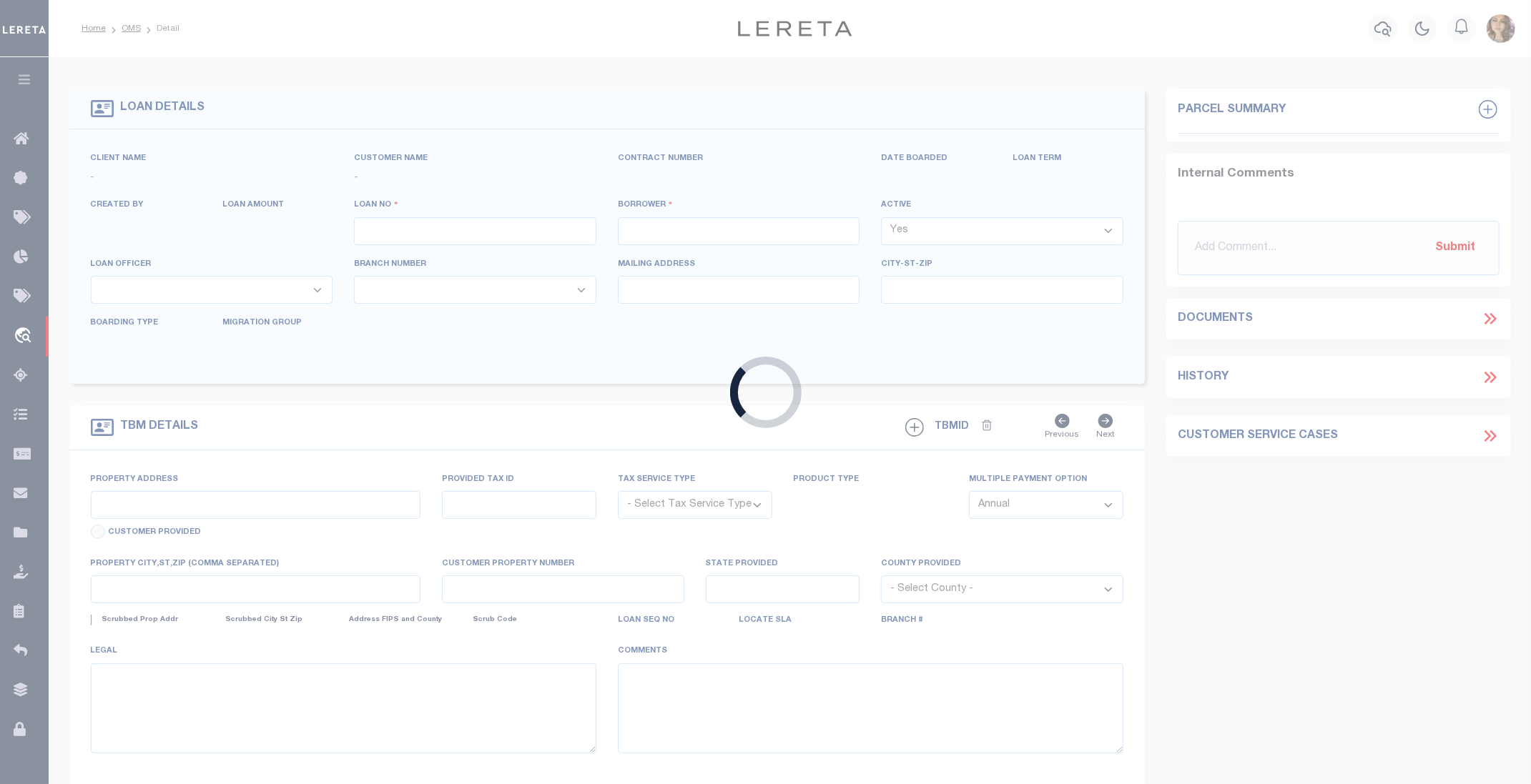
type input "10021617"
type input "ARON HERSHKOP"
select select
type input "33 Sahara Dr"
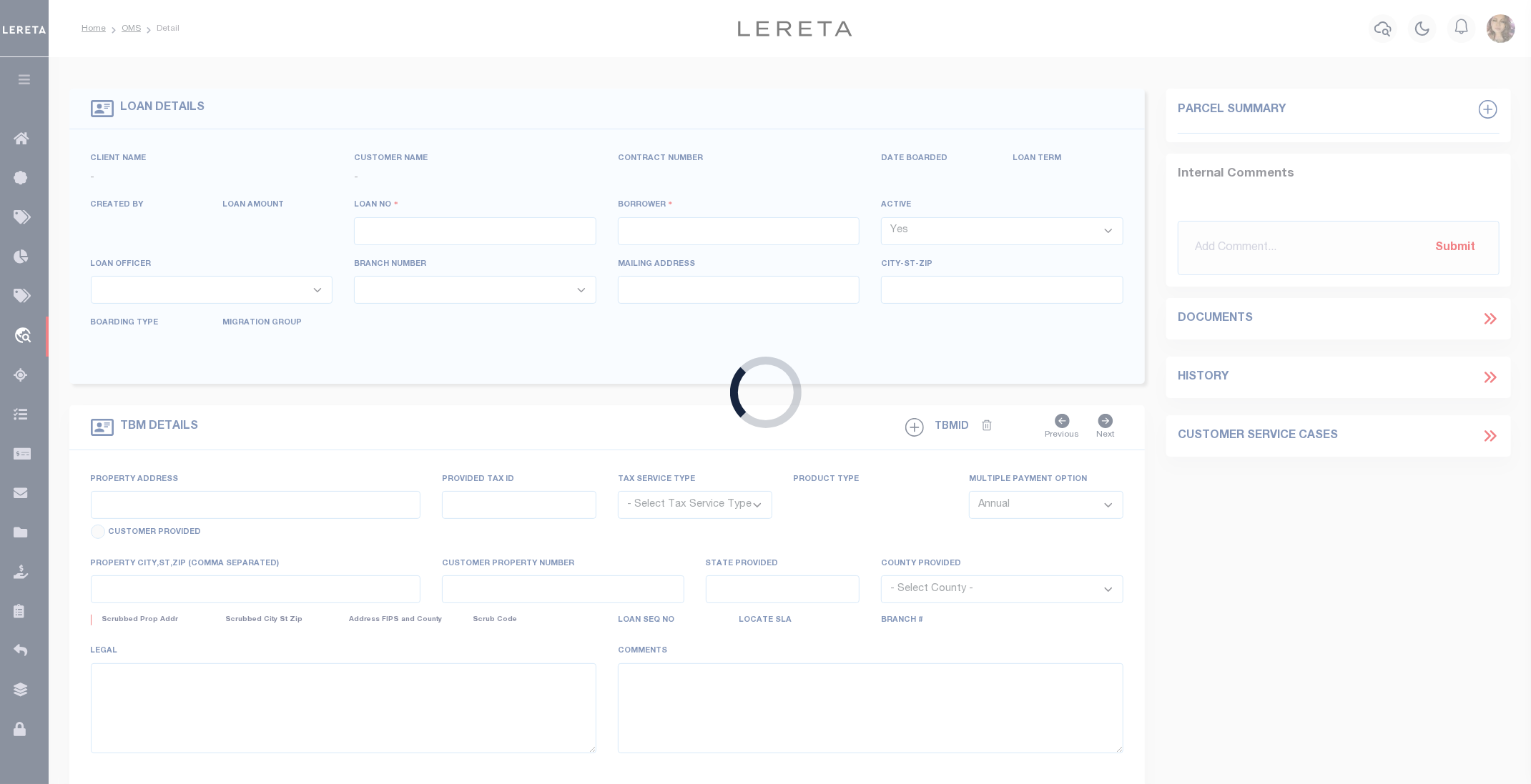
type input "KINGSTON PA 18704"
select select "10"
select select "Escrow"
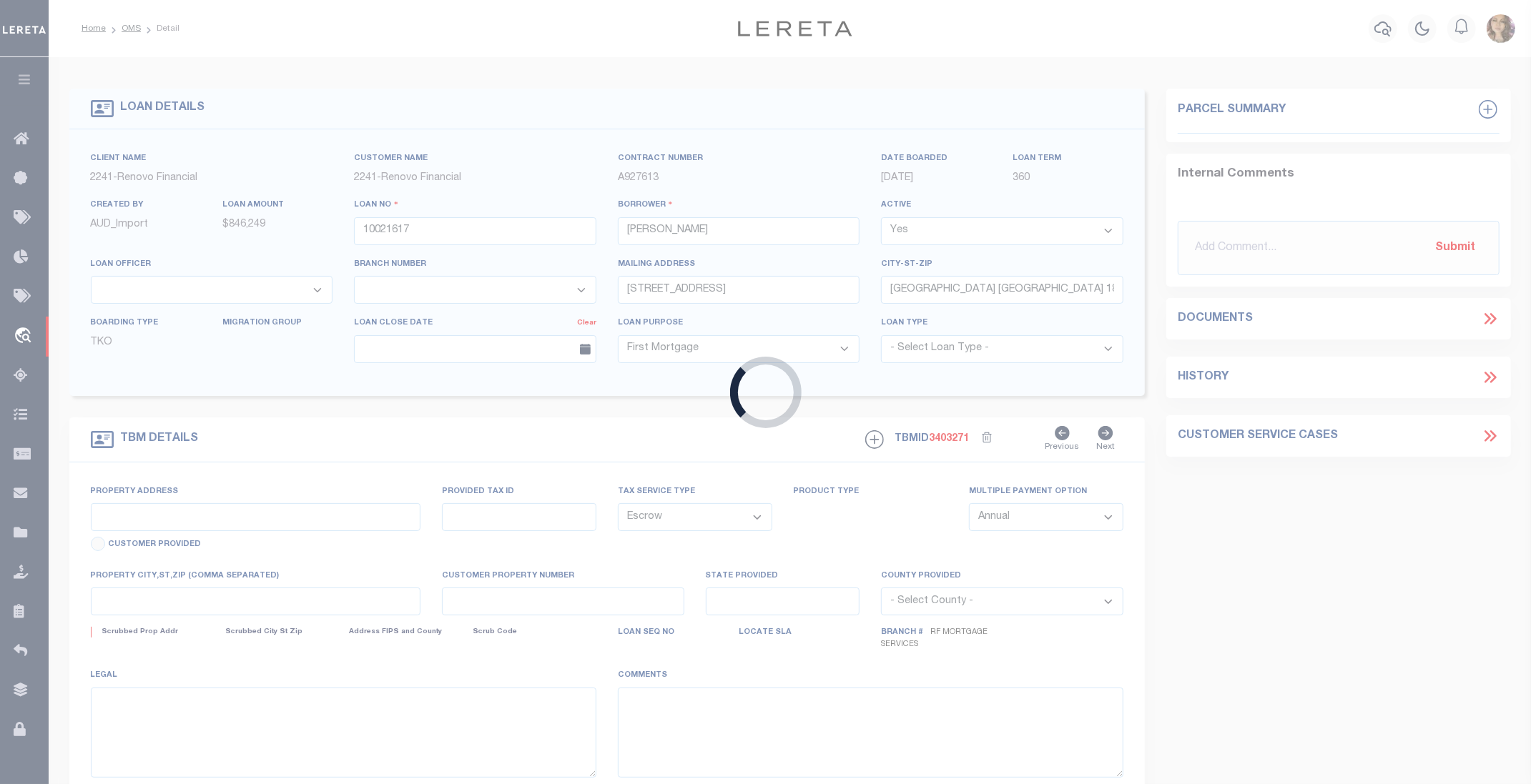
select select "25067"
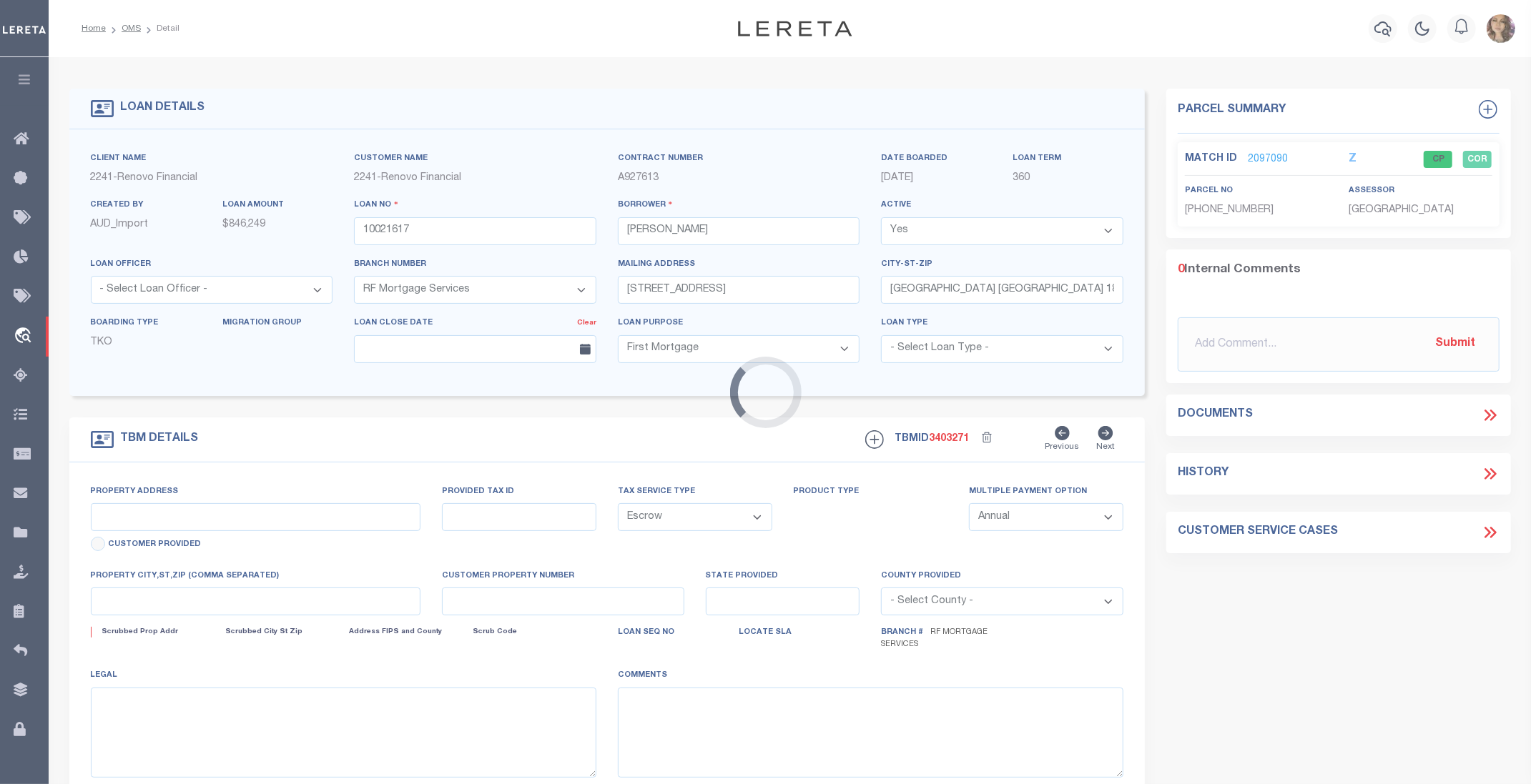
type input "543 E NEW YORK AVENUE"
type input "01332 0069"
type input "BROOKLYN, NY 11225"
type input "a0kUS000007eomr"
type input "NY"
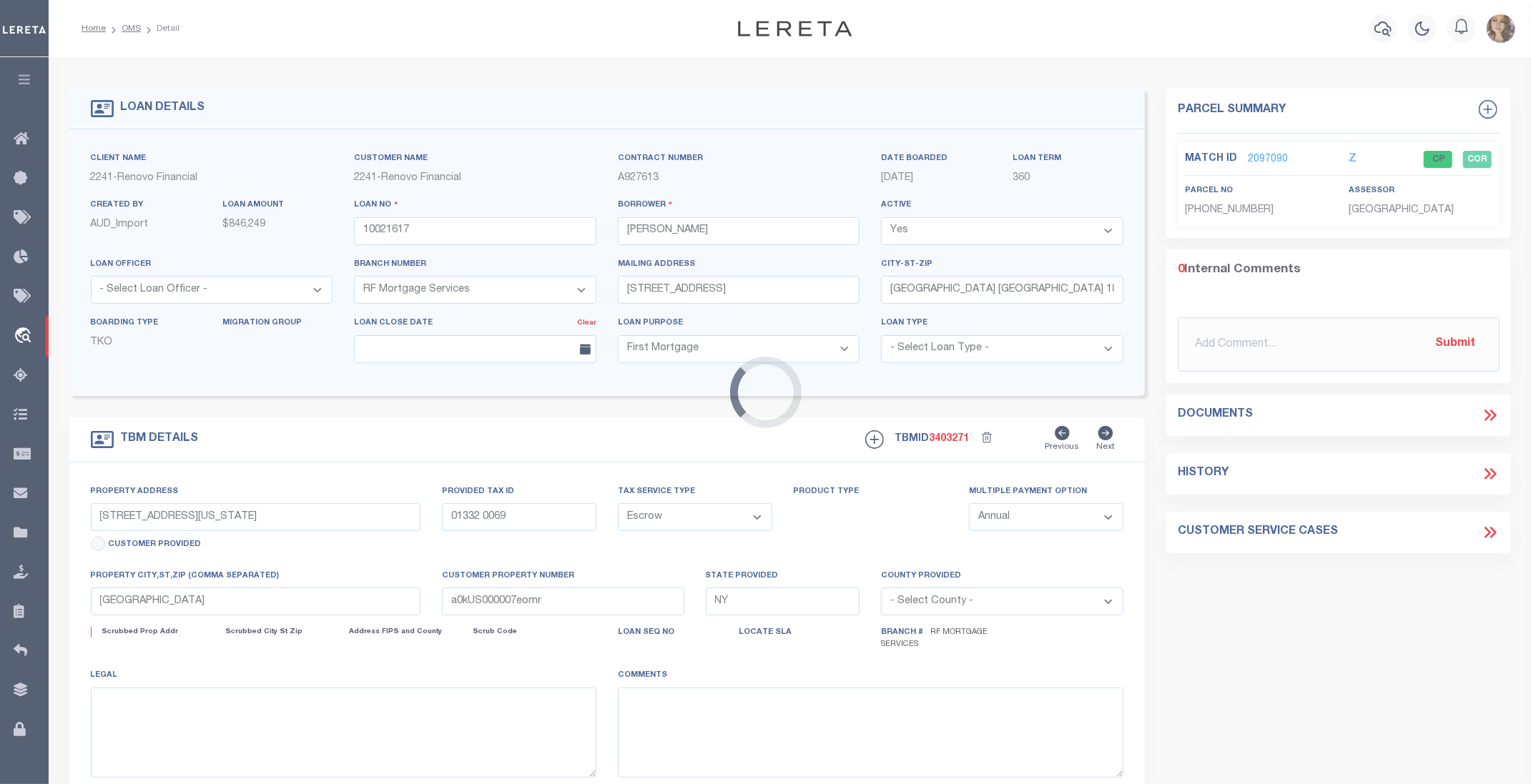
select select
type textarea "Liability Limited to Customer Provided Parcel"
select select
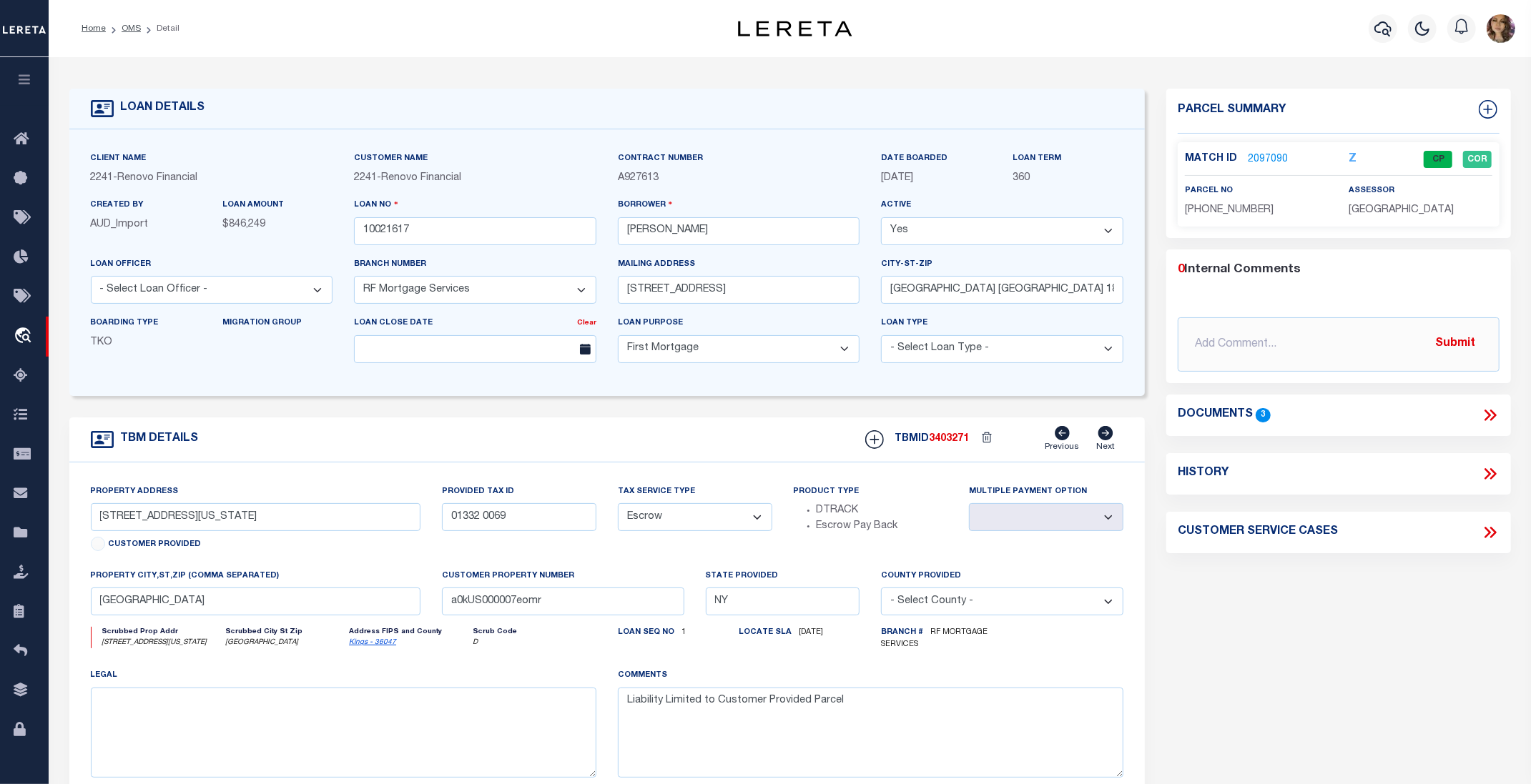
click at [1491, 420] on icon at bounding box center [1493, 414] width 7 height 11
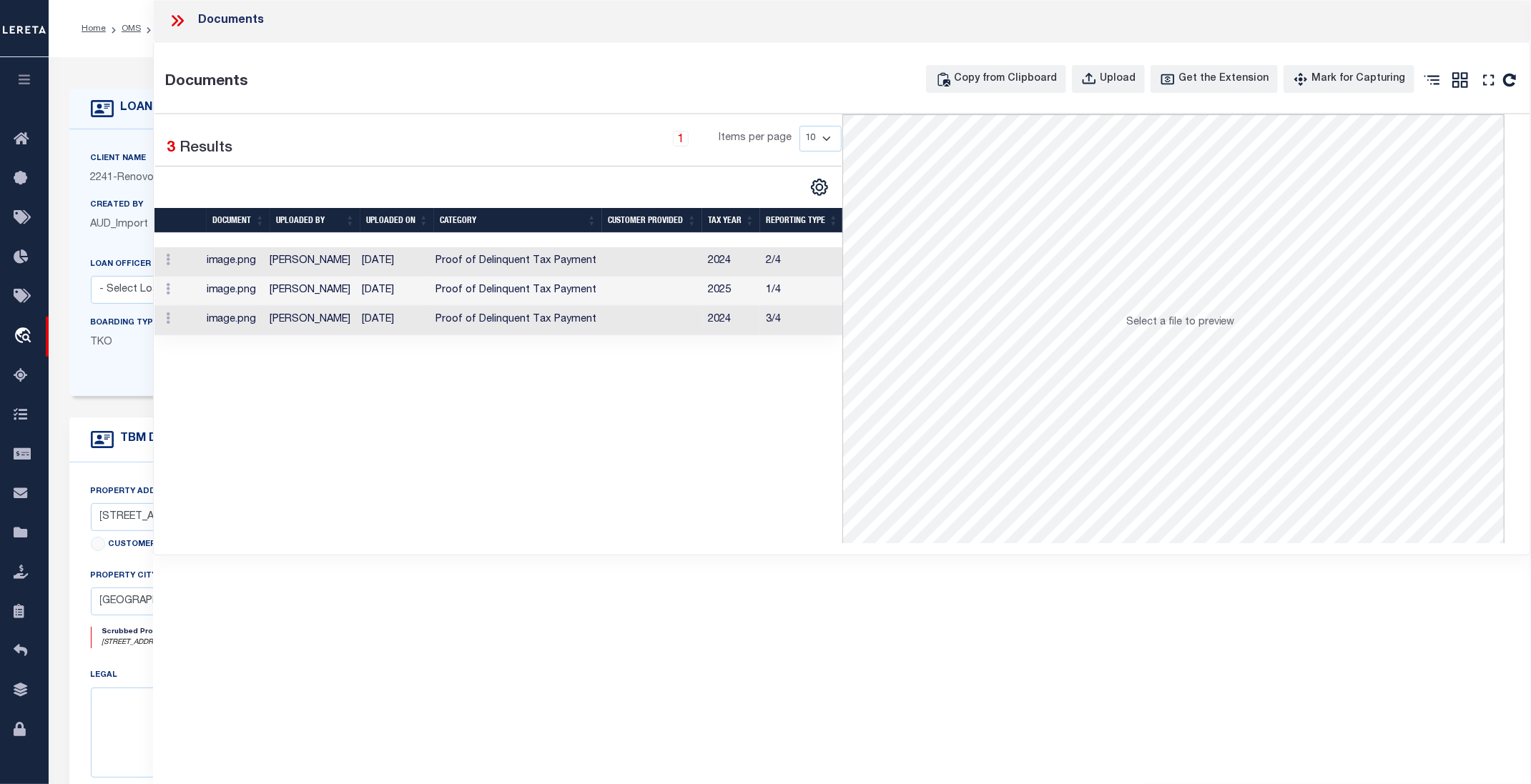
click at [560, 259] on td "Proof of Delinquent Tax Payment" at bounding box center [515, 262] width 172 height 30
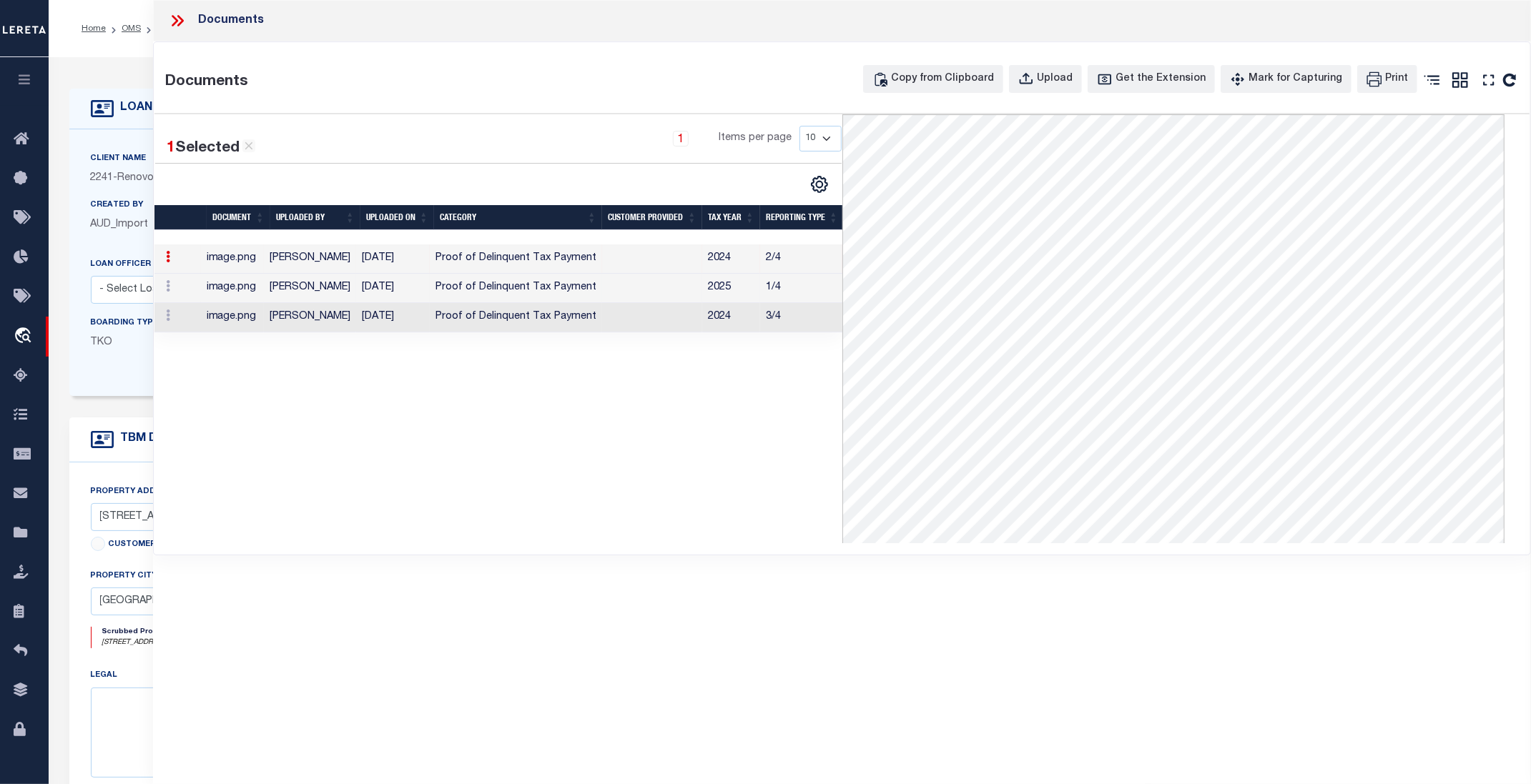
click at [567, 286] on td "Proof of Delinquent Tax Payment" at bounding box center [515, 288] width 172 height 30
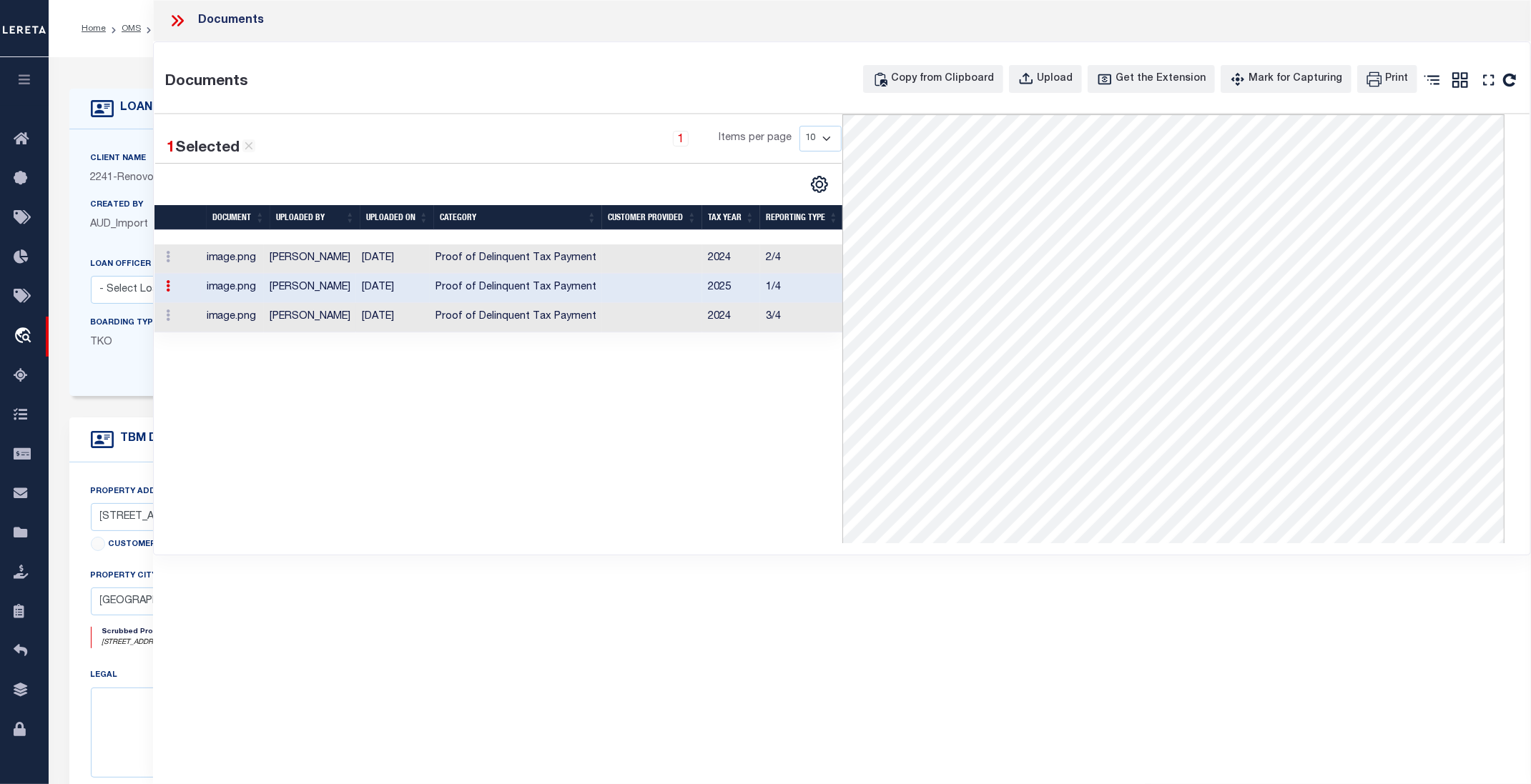
click at [558, 320] on td "Proof of Delinquent Tax Payment" at bounding box center [515, 318] width 172 height 30
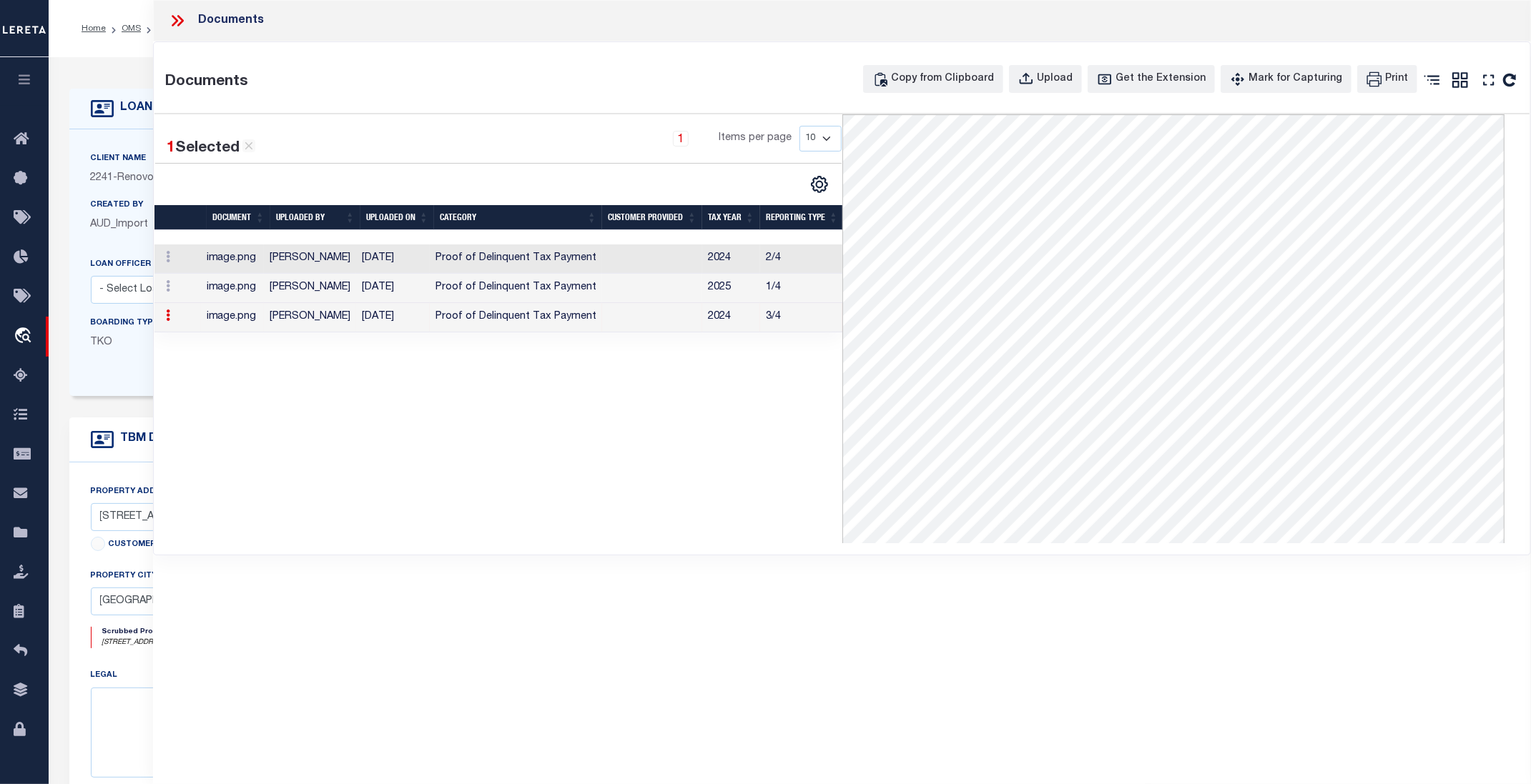
click at [185, 20] on icon at bounding box center [177, 20] width 19 height 19
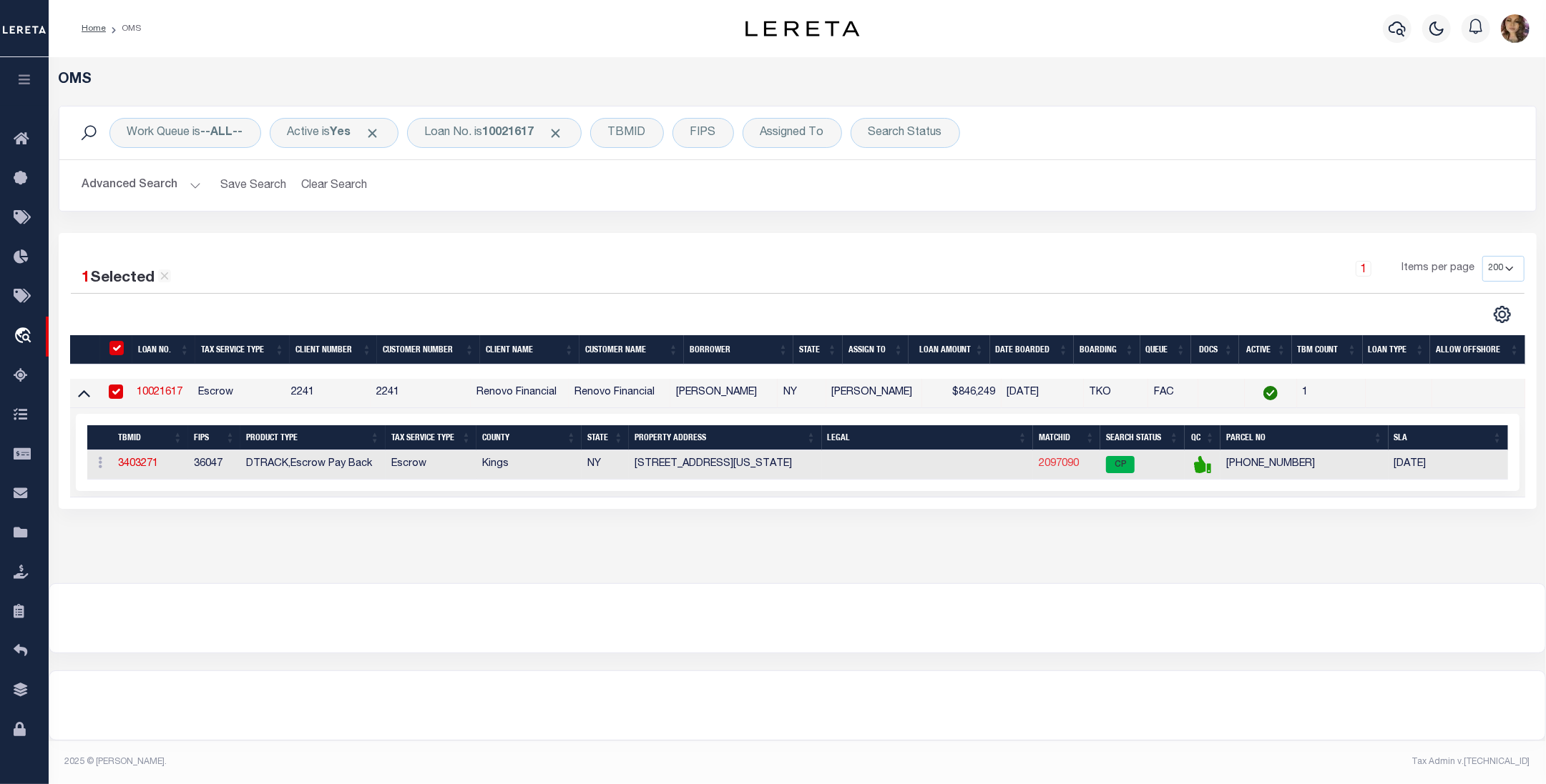
click at [1054, 469] on link "2097090" at bounding box center [1058, 464] width 40 height 10
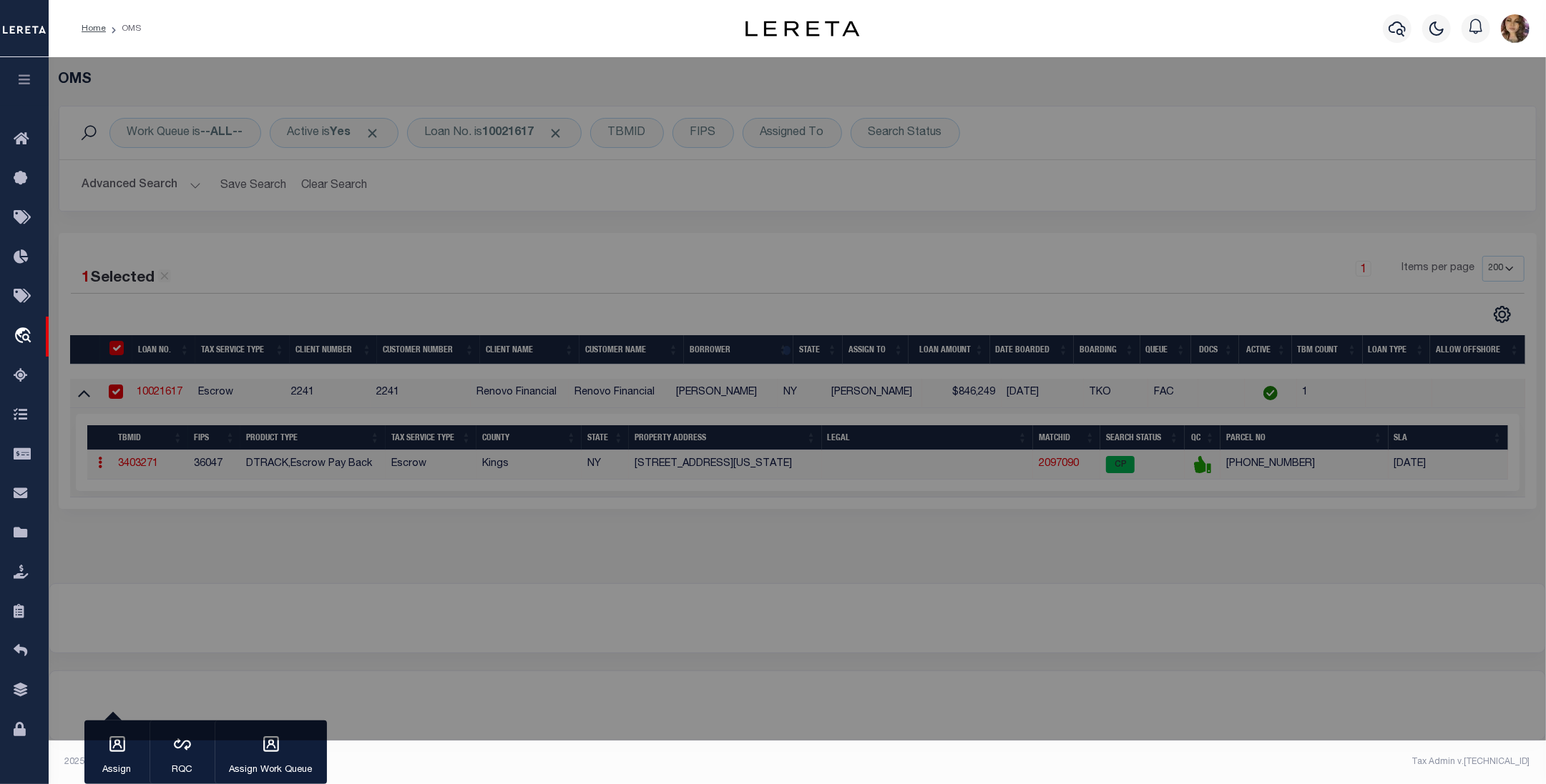
checkbox input "false"
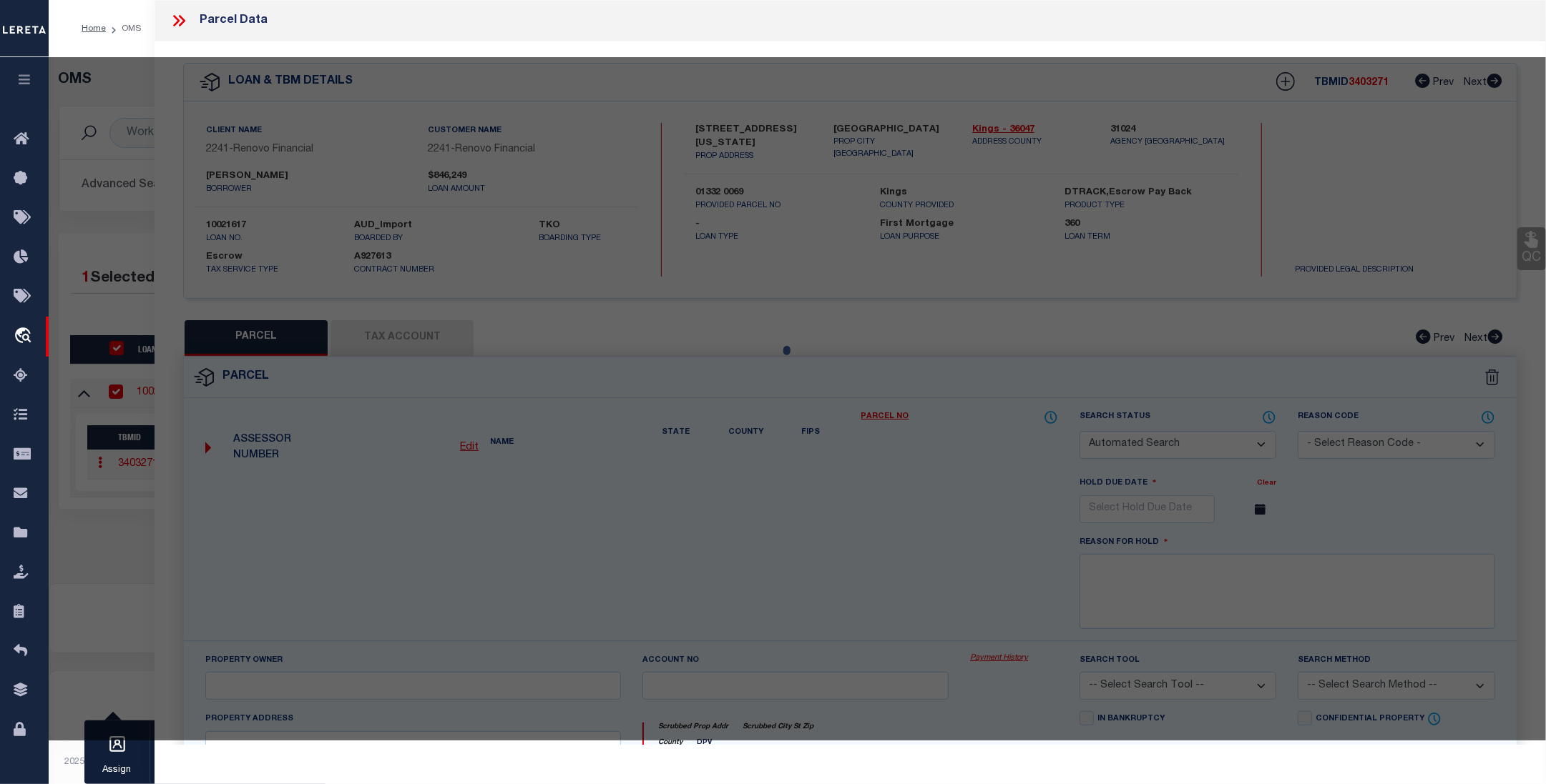
select select "CP"
type input "HERSHKOP, ARON"
select select "AGW"
select select
type input "543 EAST NEW YORK AVENUE"
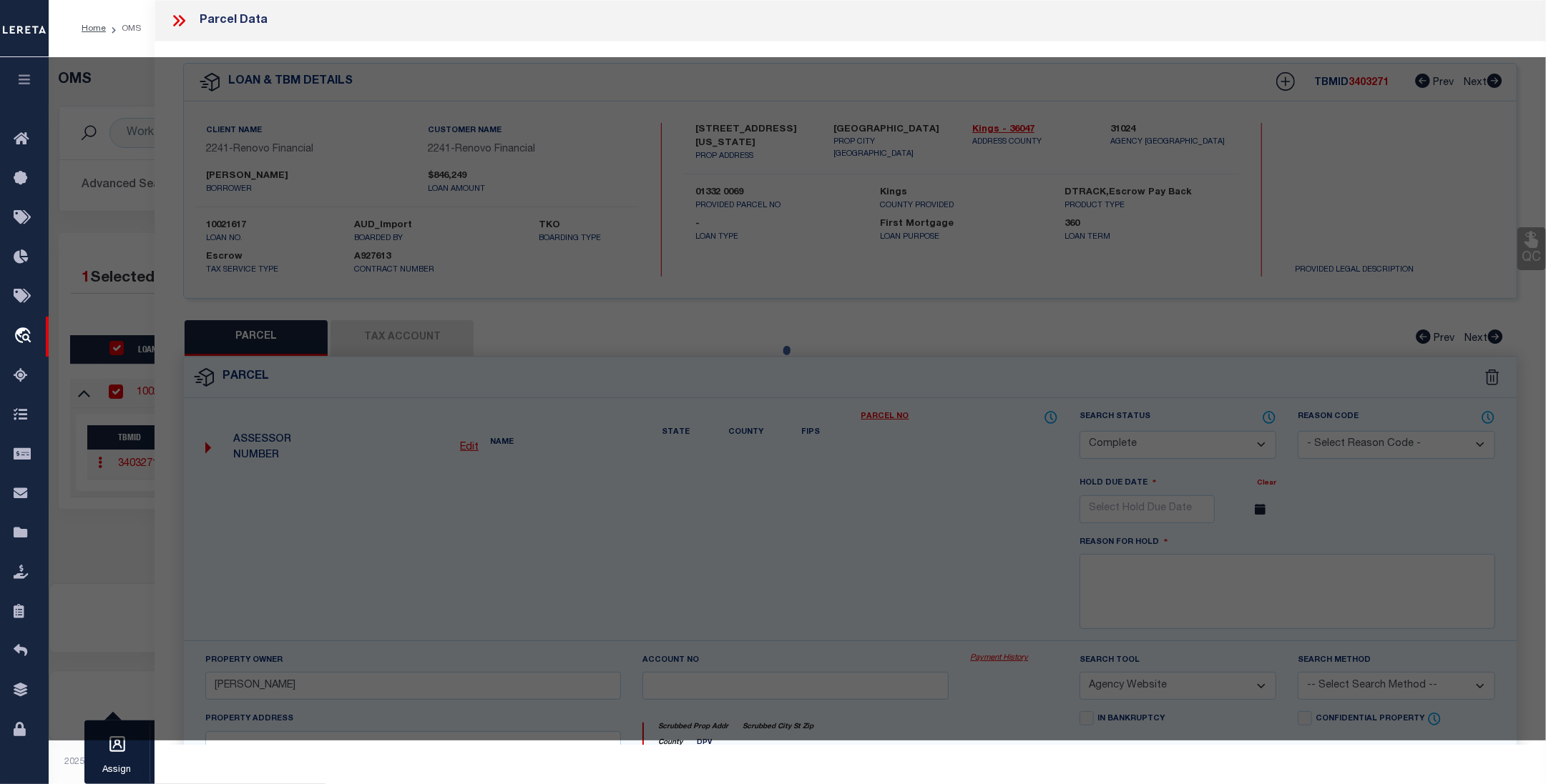
checkbox input "false"
type input "BROOKLYN, NY 11225"
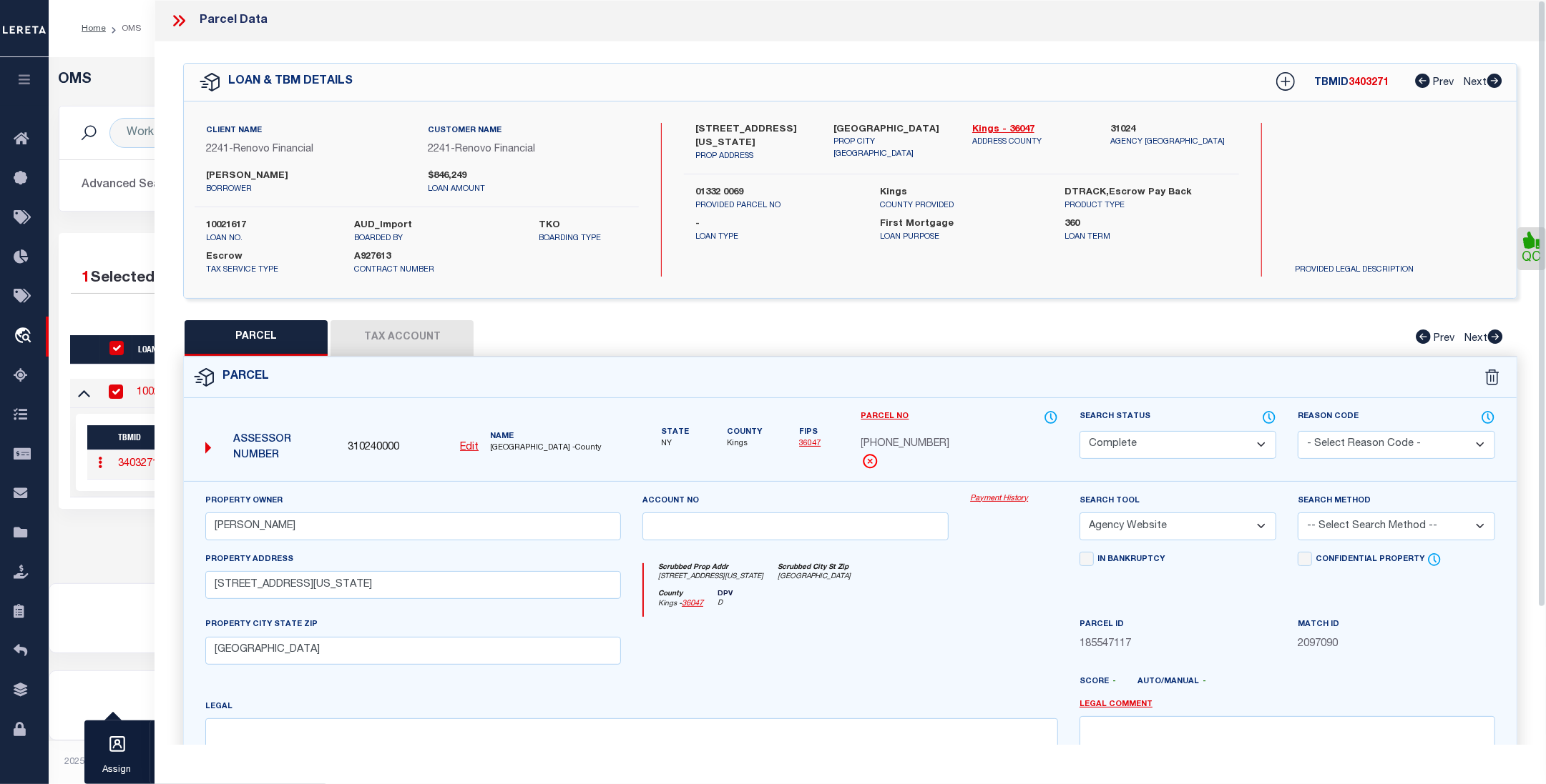
click at [987, 502] on link "Payment History" at bounding box center [1014, 499] width 88 height 12
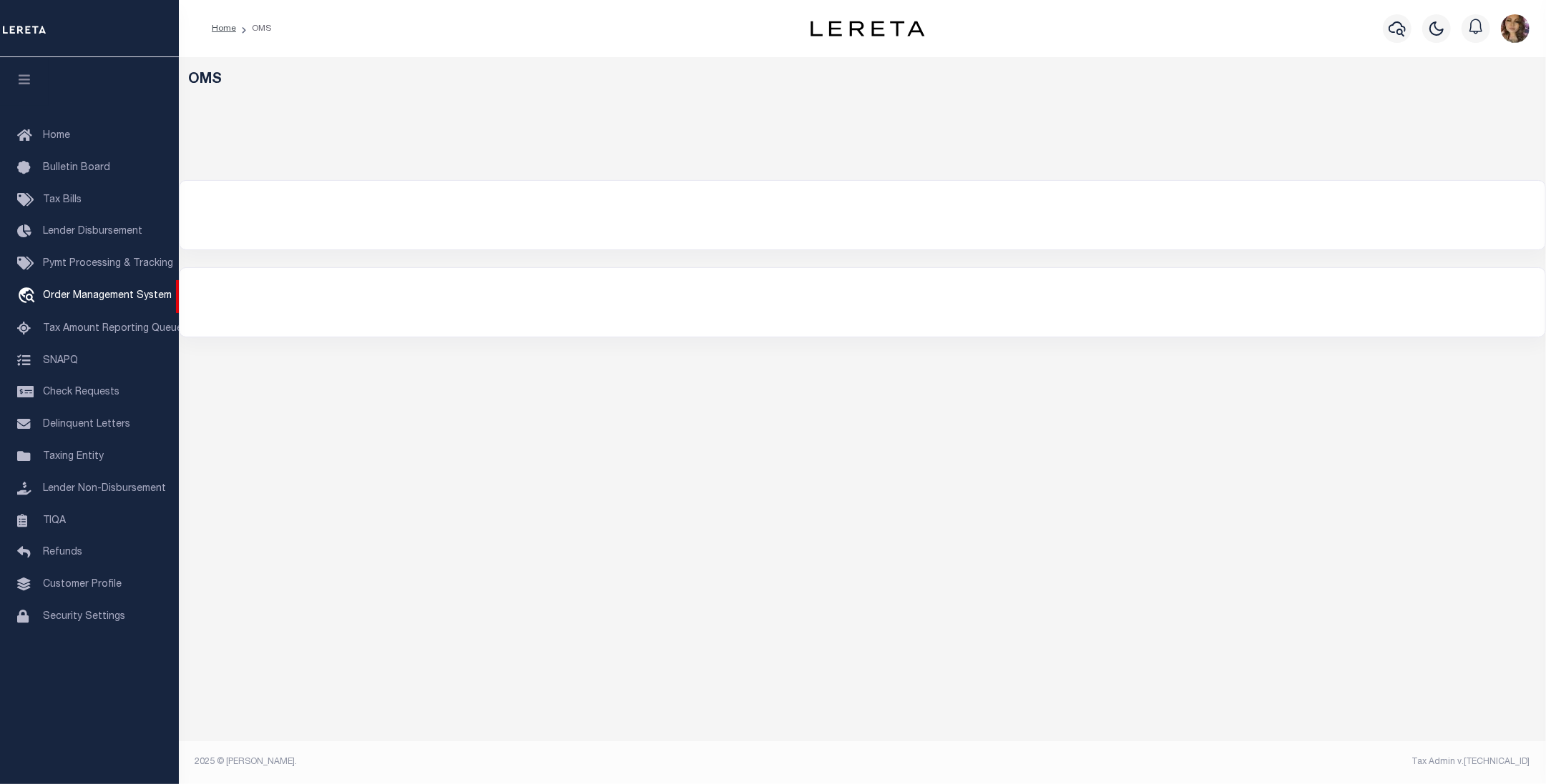
select select "200"
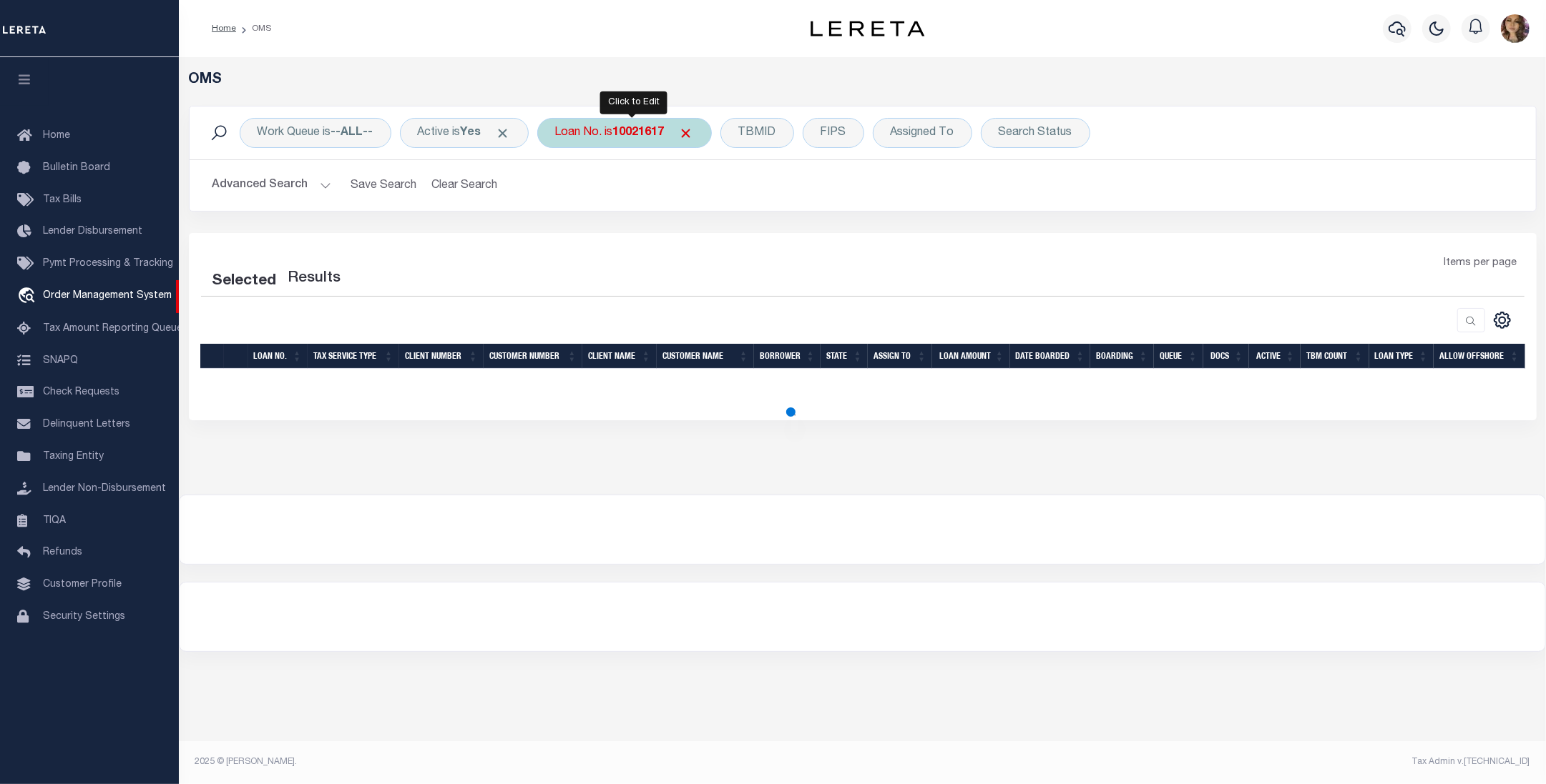
select select "200"
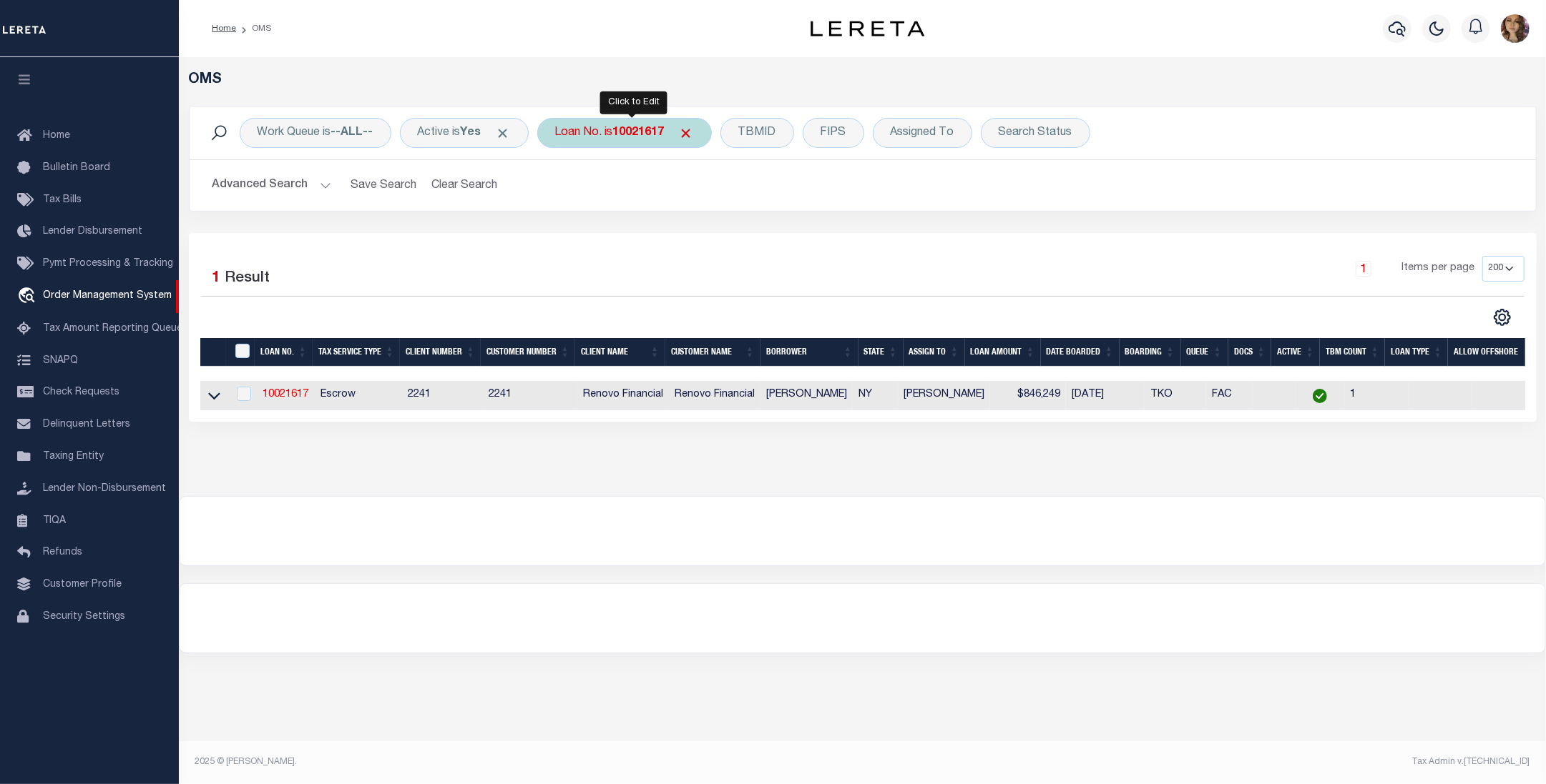
click at [650, 131] on b "10021617" at bounding box center [639, 132] width 52 height 11
type input "90000119"
click at [212, 403] on icon at bounding box center [214, 396] width 12 height 15
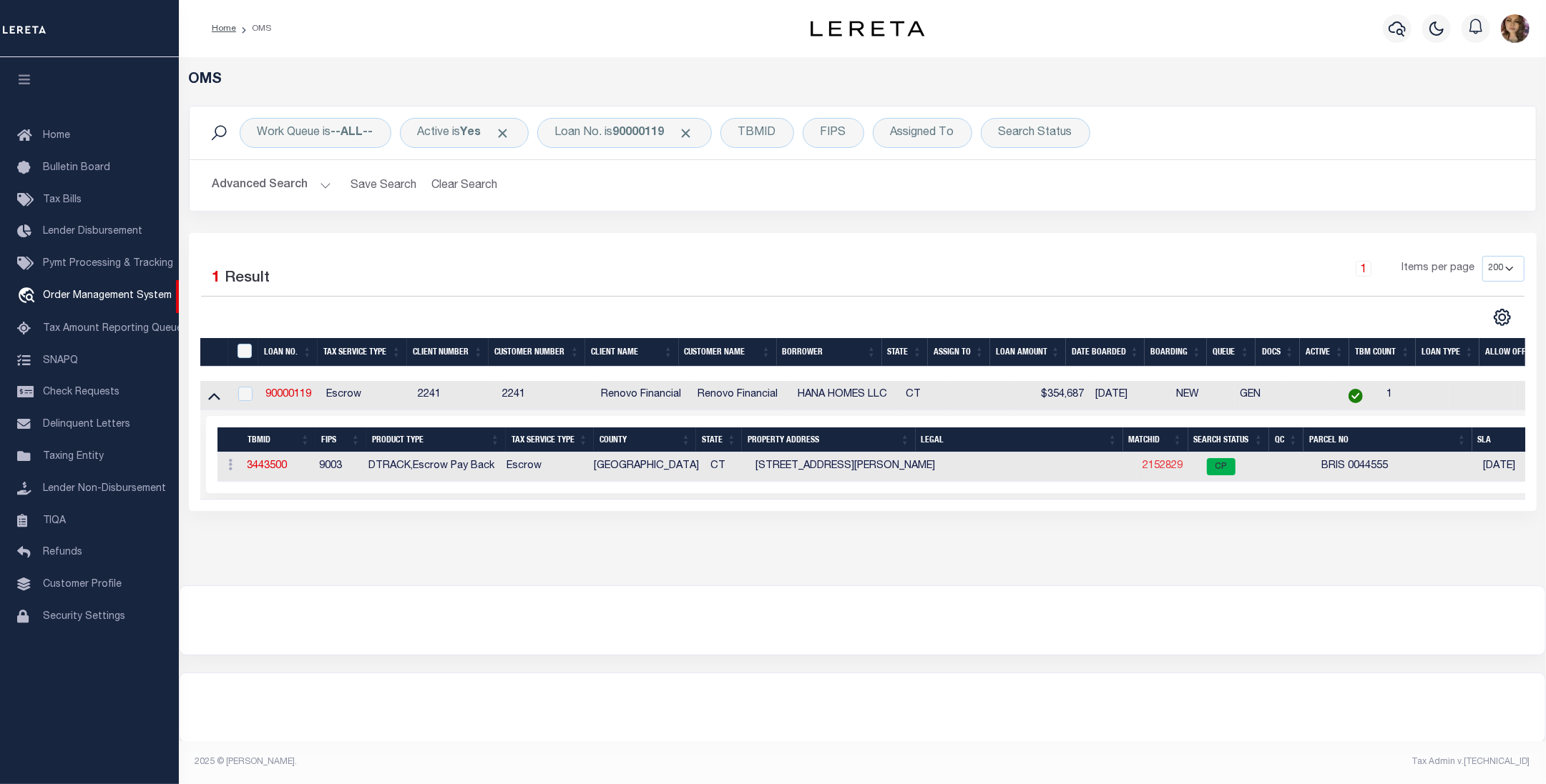
click at [1157, 467] on link "2152829" at bounding box center [1163, 466] width 40 height 10
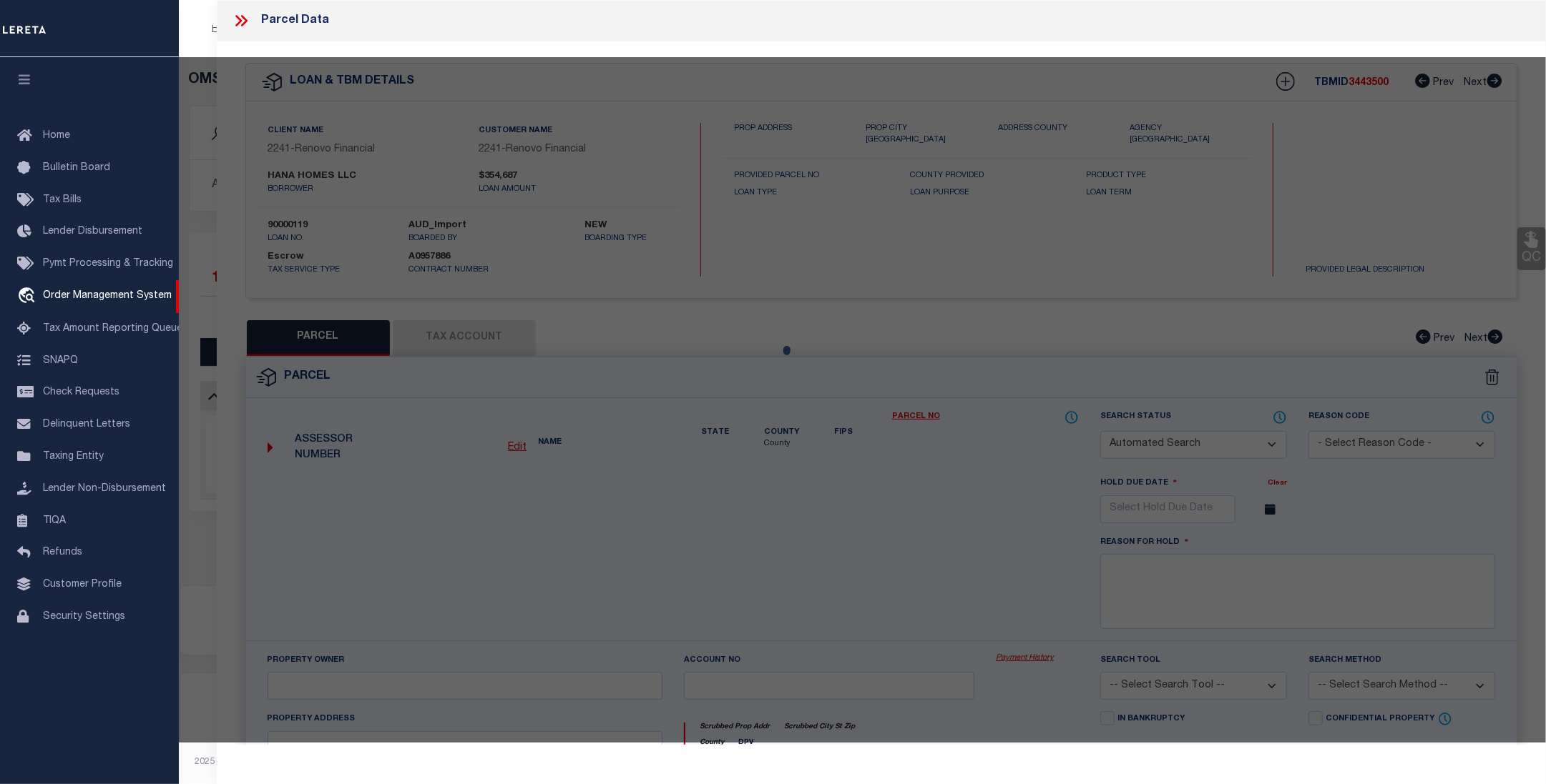
checkbox input "false"
select select "CP"
type input "ZAIN,BARNWELL"
select select "ATL"
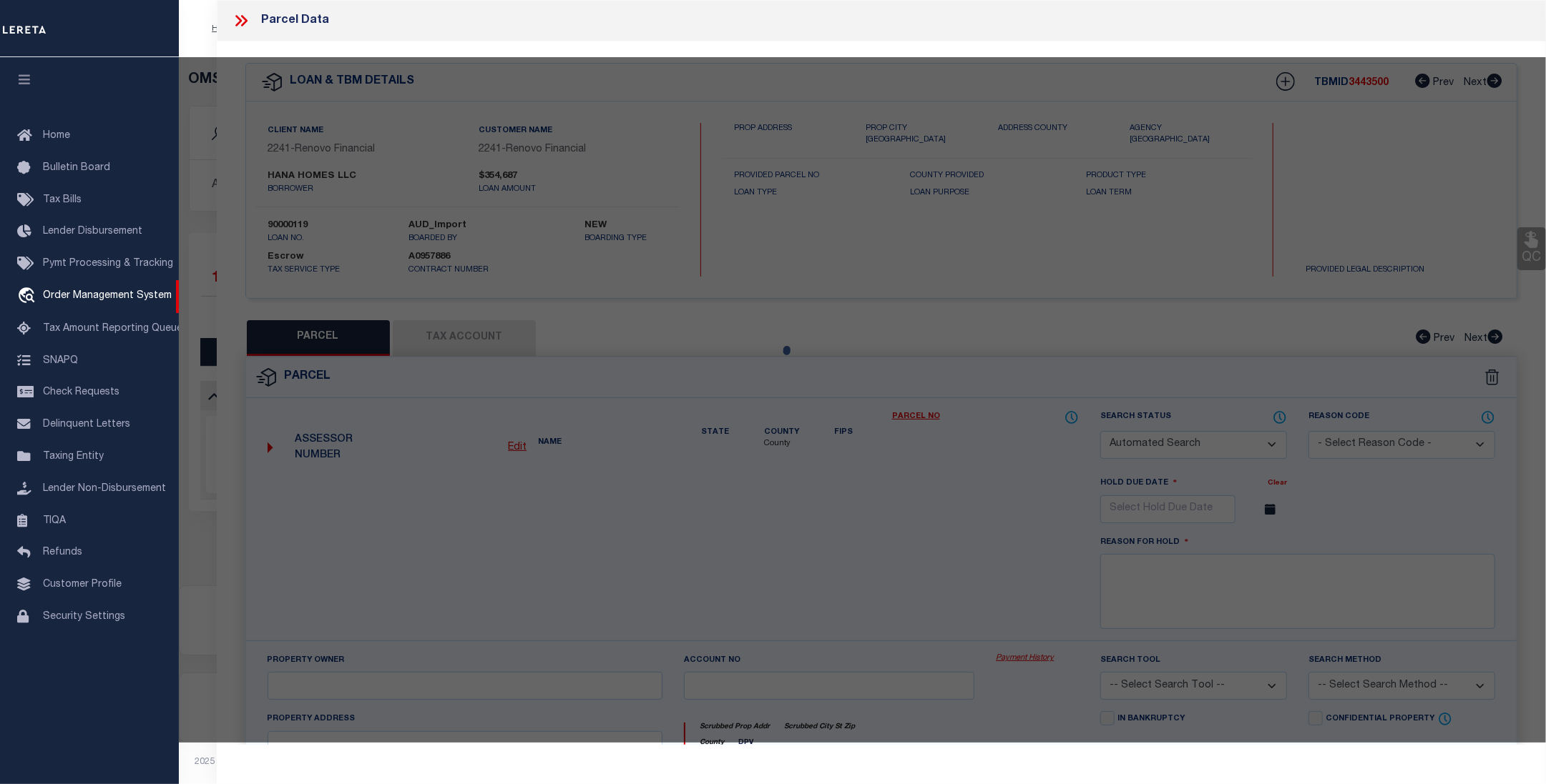
select select "ADD"
type input "318 EMMETT ST"
checkbox input "false"
type input "BRISTOL, CT 06010"
type textarea "LOT:3-44555 CITY/MUNI/TWP:BRISTOL"
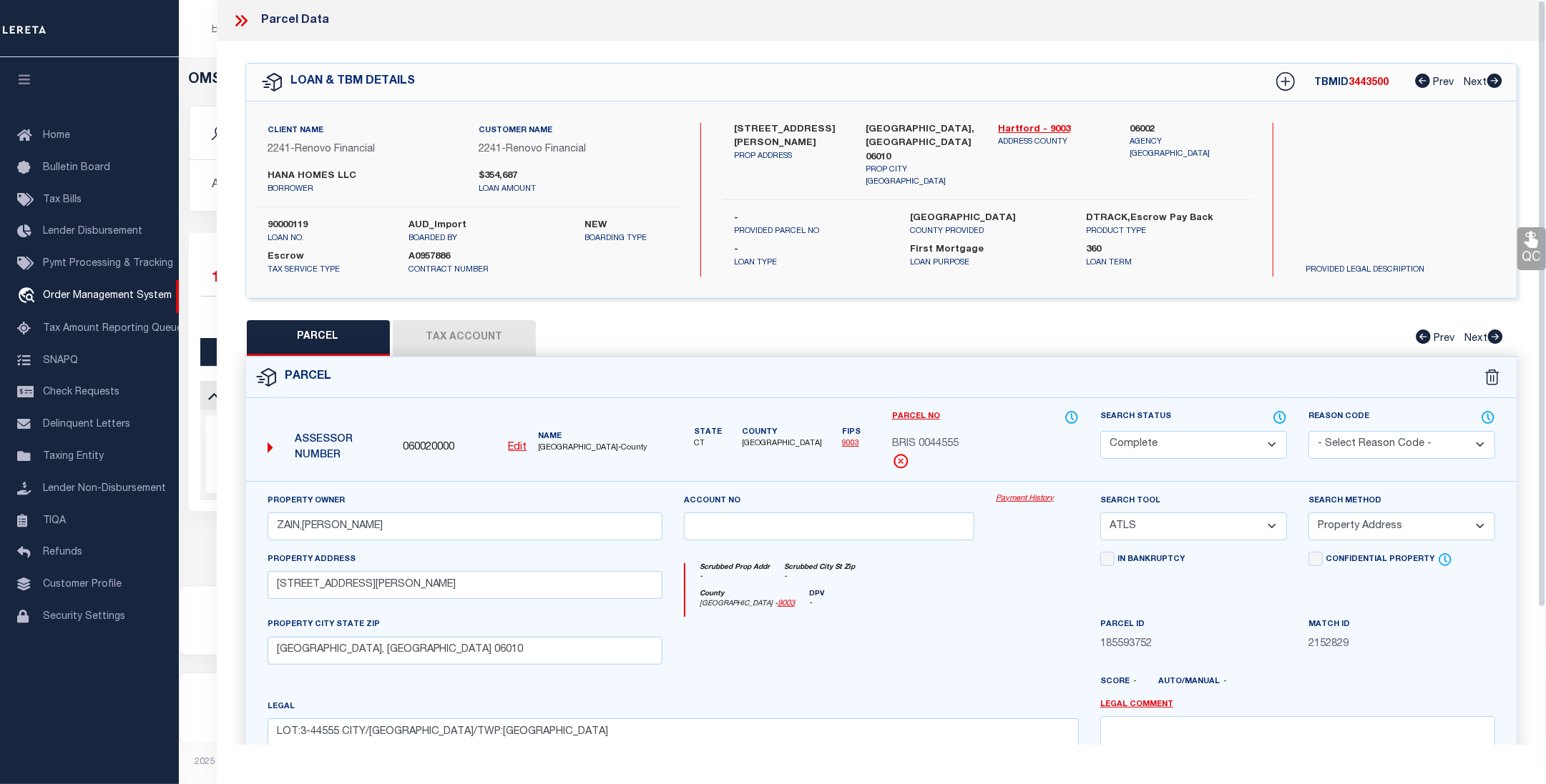
click at [1030, 496] on link "Payment History" at bounding box center [1037, 499] width 83 height 12
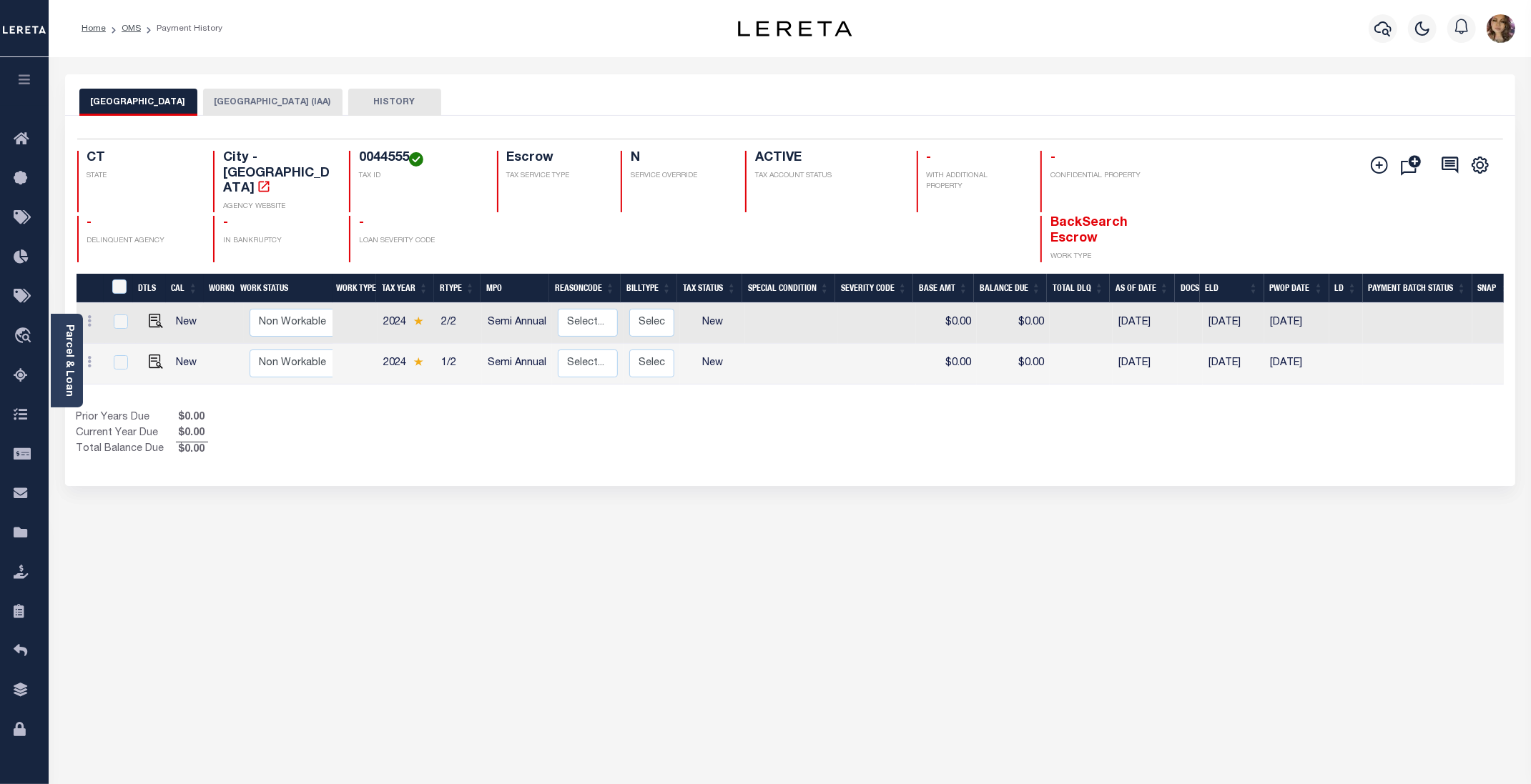
click at [381, 161] on h4 "0044555" at bounding box center [419, 158] width 121 height 16
copy h4 "0044555"
click at [107, 336] on span "Order Management System" at bounding box center [131, 336] width 175 height 39
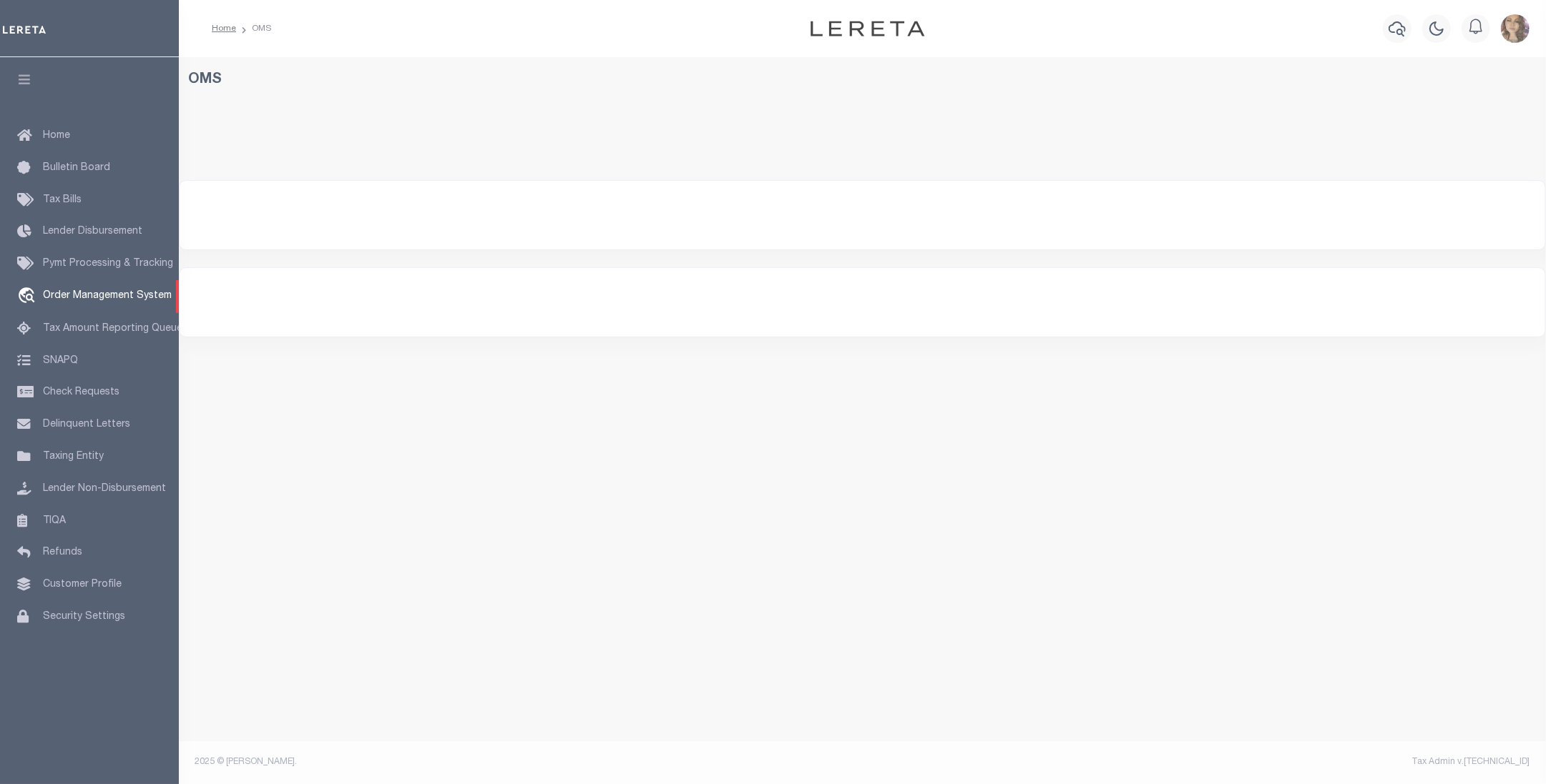
select select "200"
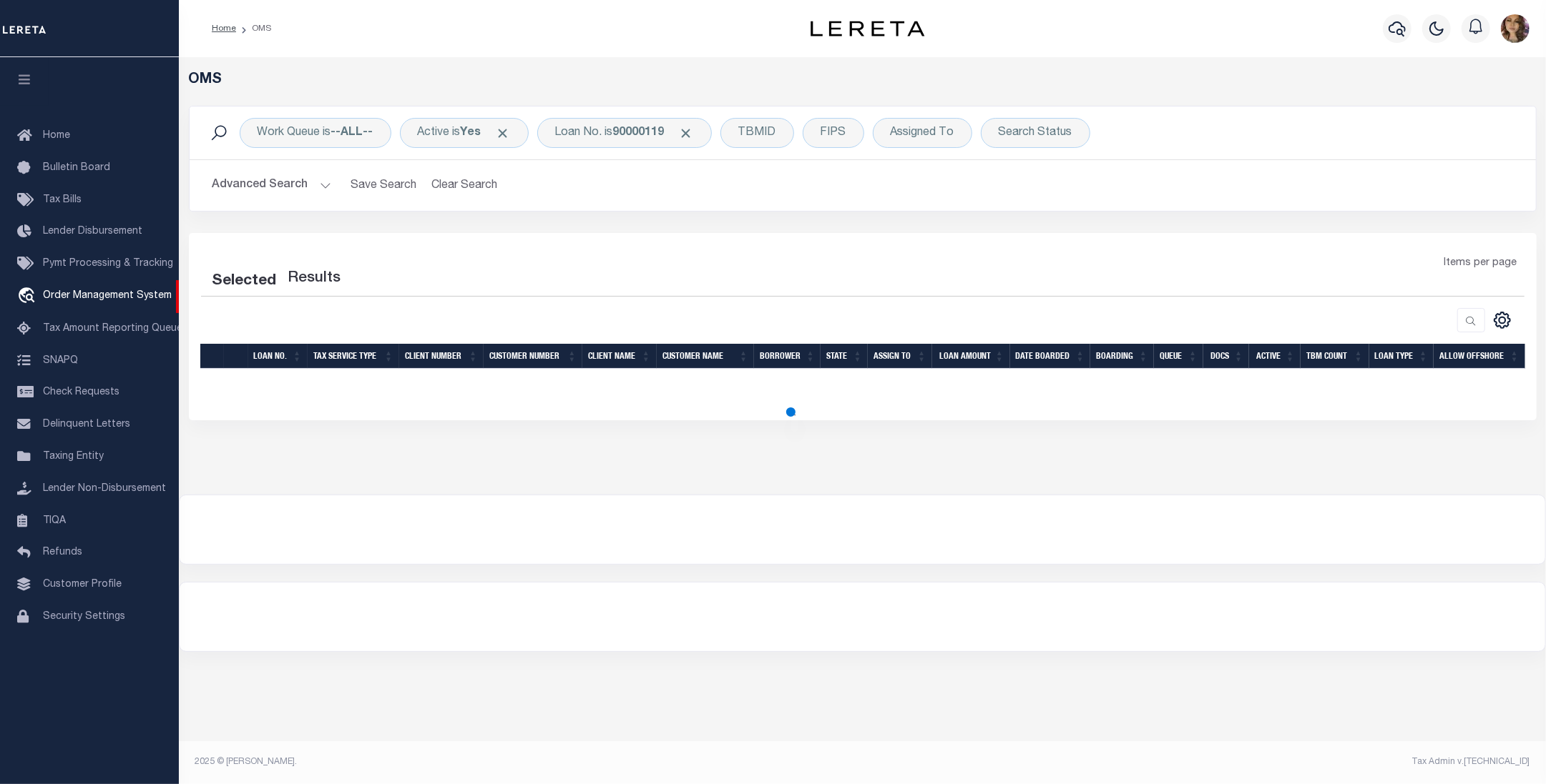
select select "200"
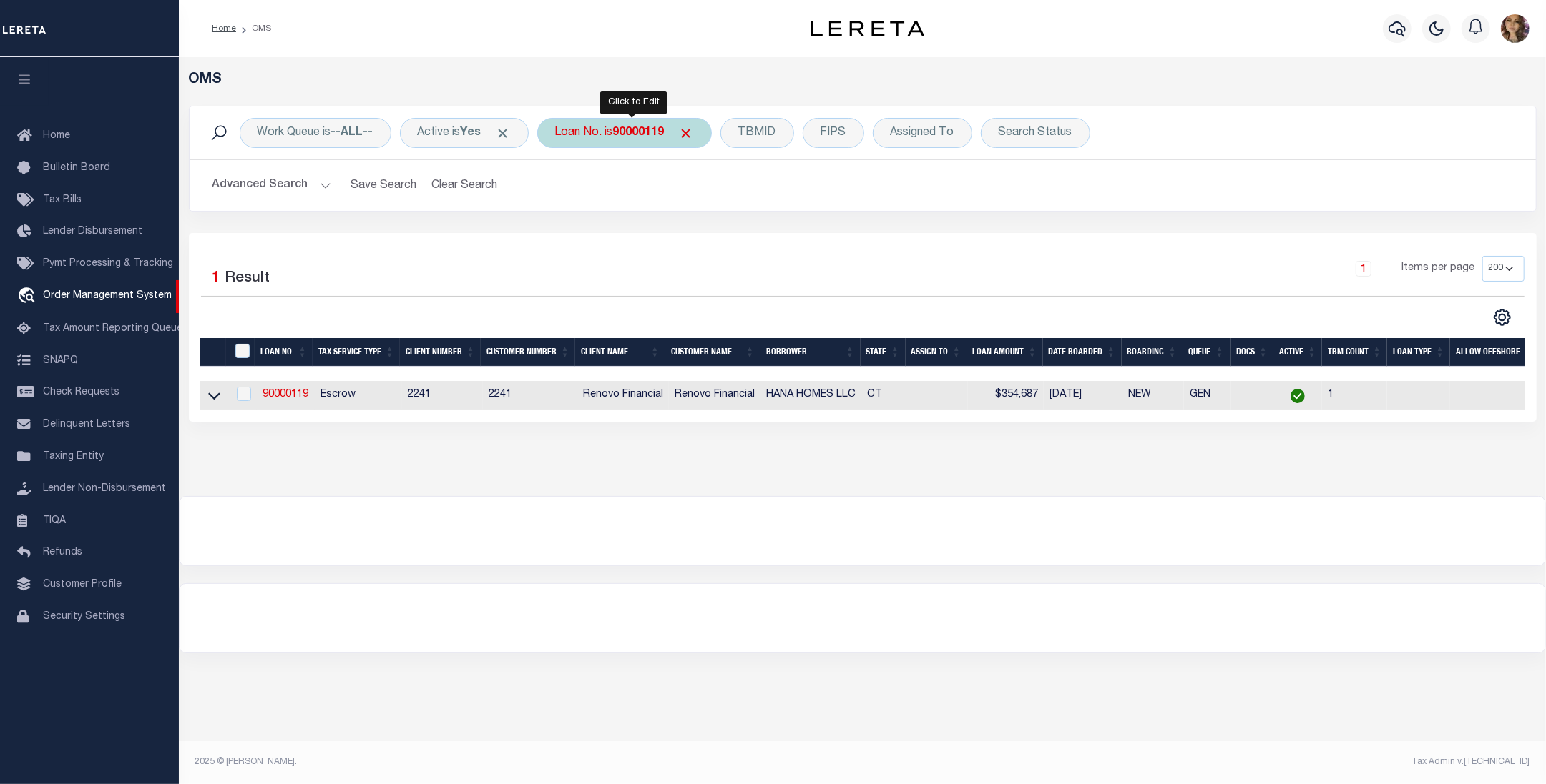
click at [624, 133] on b "90000119" at bounding box center [639, 132] width 52 height 11
type input "993244235"
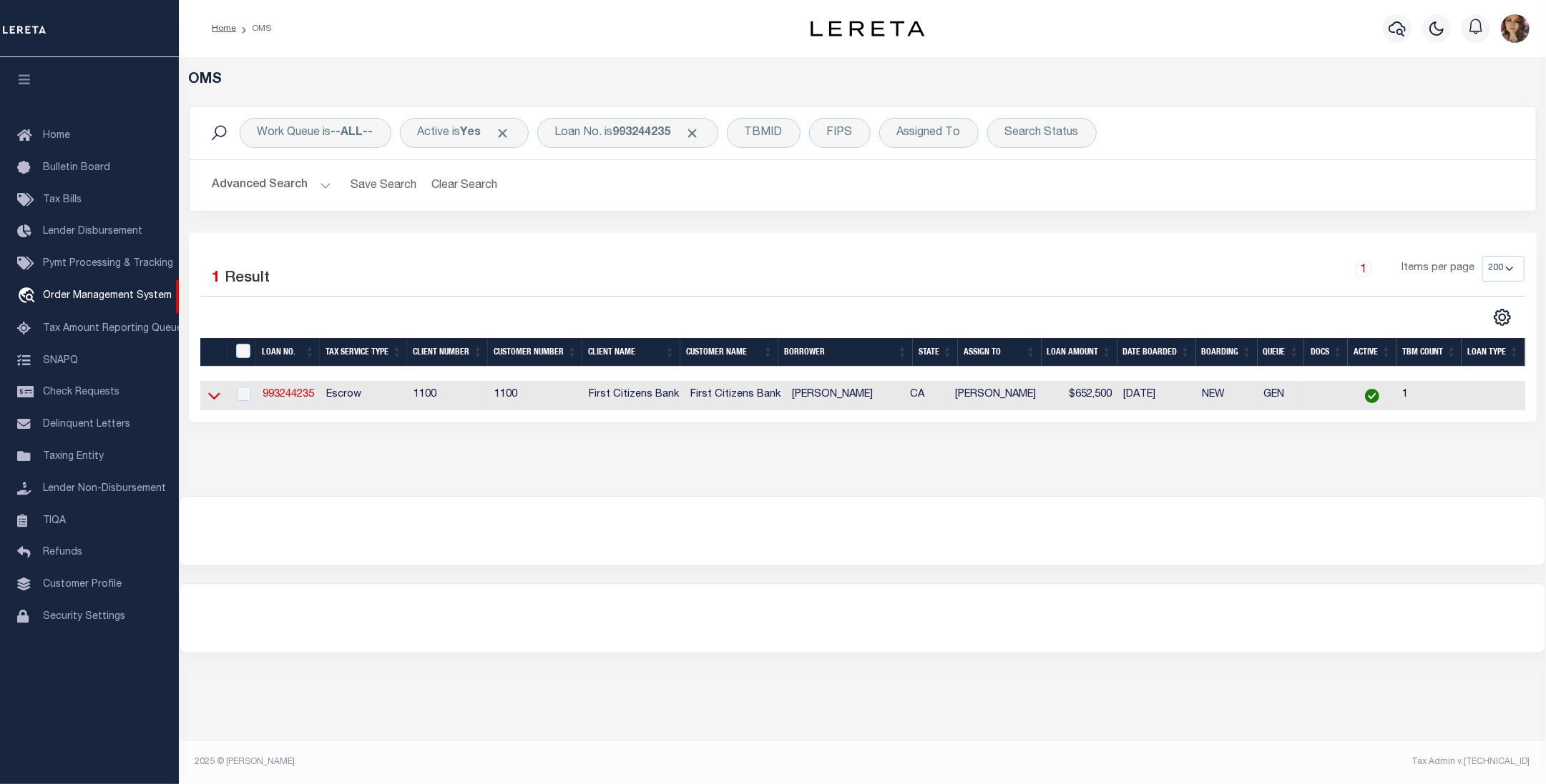
click at [212, 398] on icon at bounding box center [214, 396] width 12 height 15
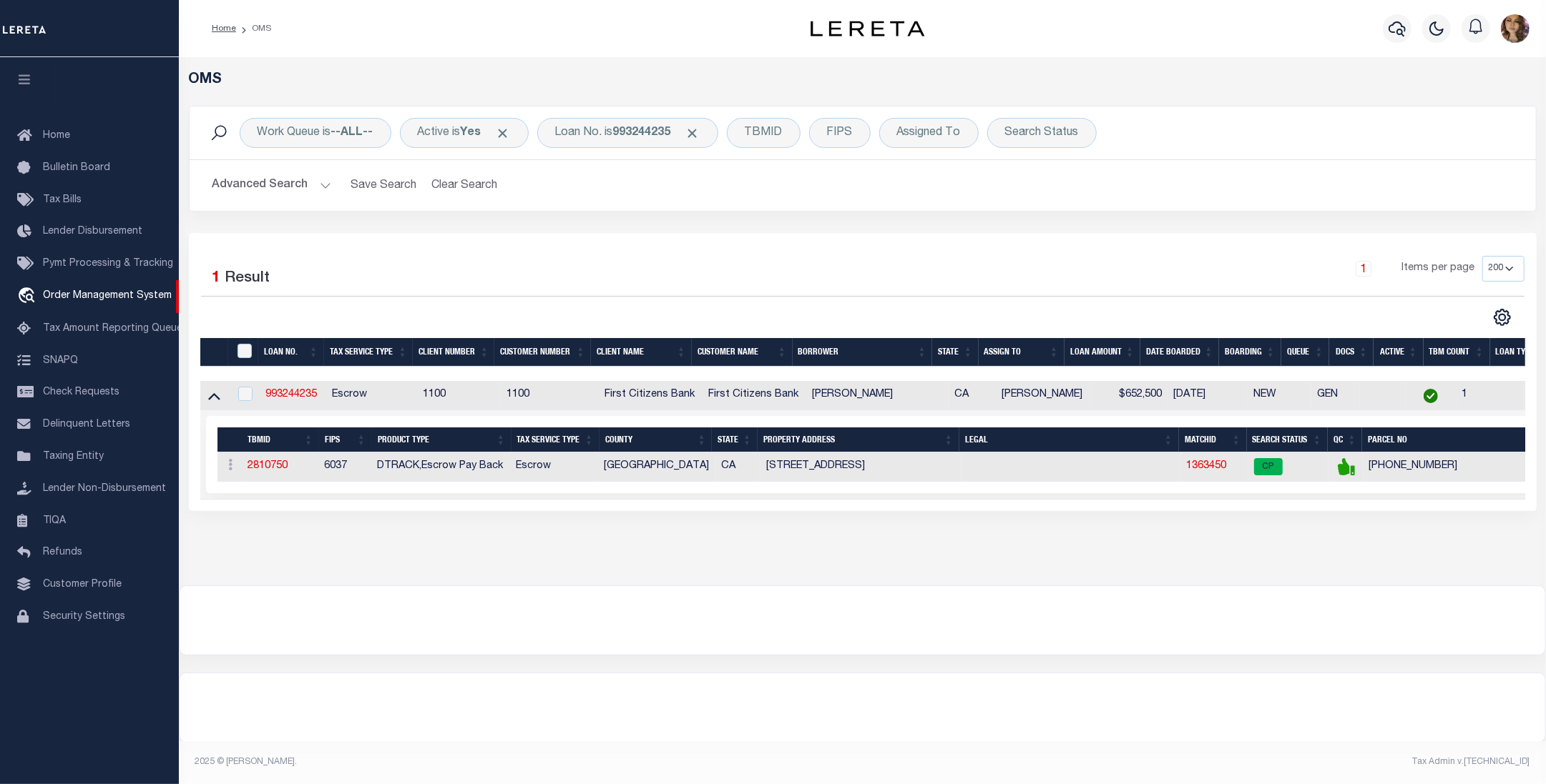
click at [1035, 232] on div "Work Queue is --ALL-- Active is Yes Loan No. is 993244235 TBMID FIPS Assigned T…" at bounding box center [862, 170] width 1369 height 127
